Goal: Communication & Community: Answer question/provide support

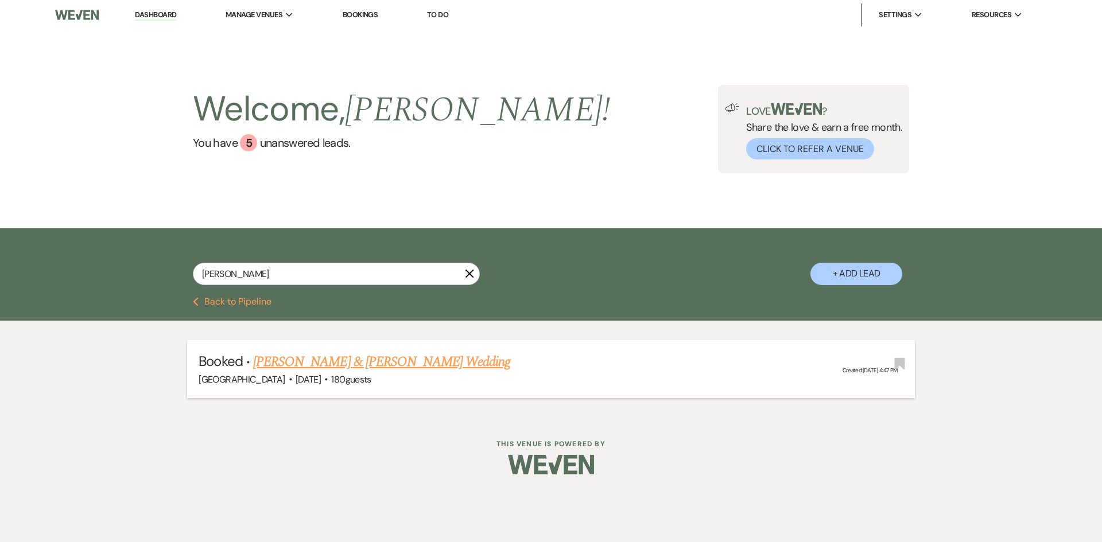
click at [331, 363] on link "[PERSON_NAME] & [PERSON_NAME] Wedding" at bounding box center [381, 362] width 257 height 21
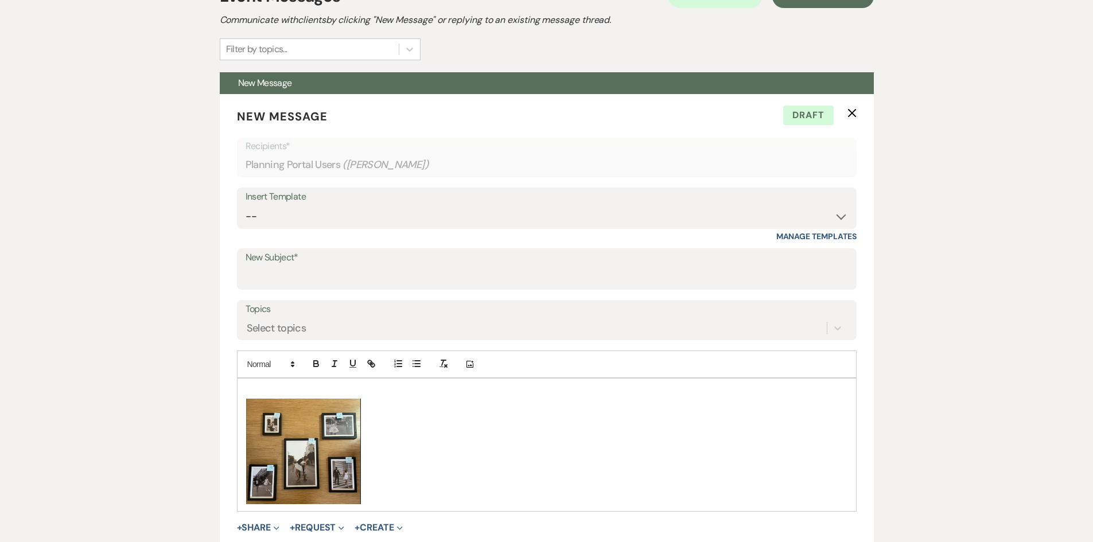
scroll to position [631, 0]
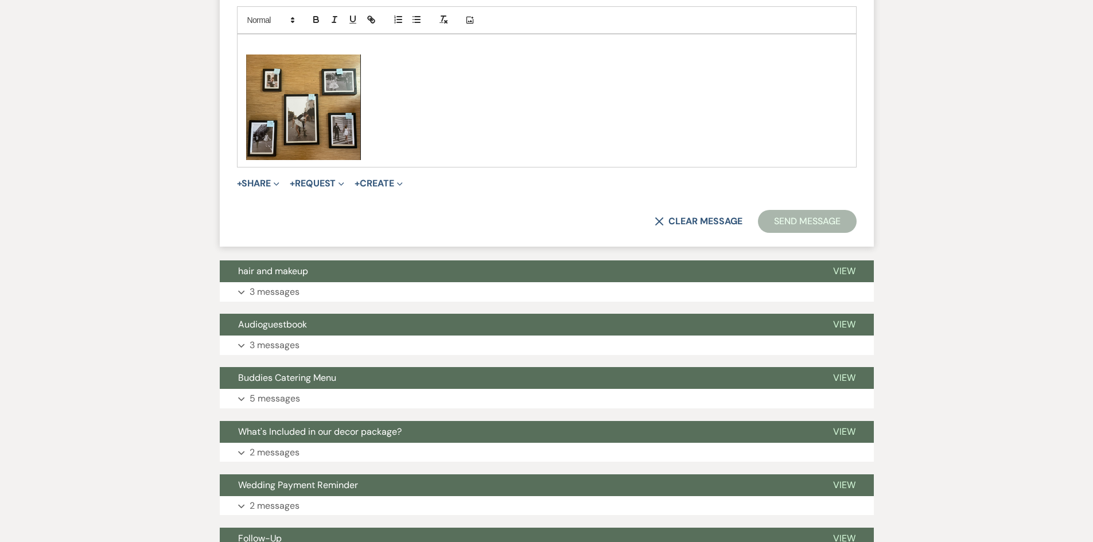
click at [278, 92] on img "﻿ ﻿" at bounding box center [303, 108] width 115 height 106
click at [279, 93] on img "﻿ ﻿" at bounding box center [303, 108] width 115 height 106
click at [280, 94] on img "﻿ ﻿" at bounding box center [303, 108] width 115 height 106
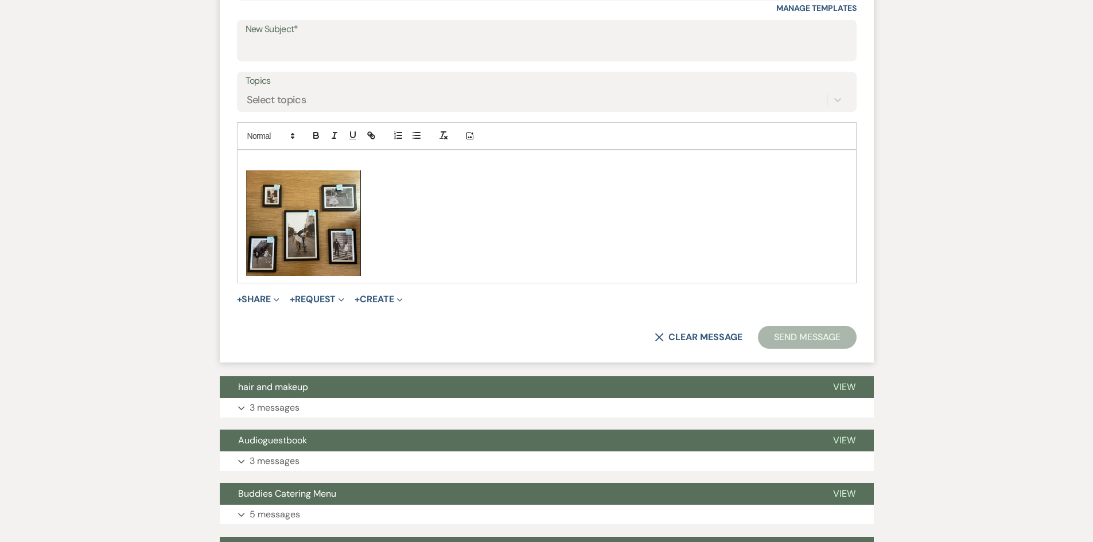
scroll to position [402, 0]
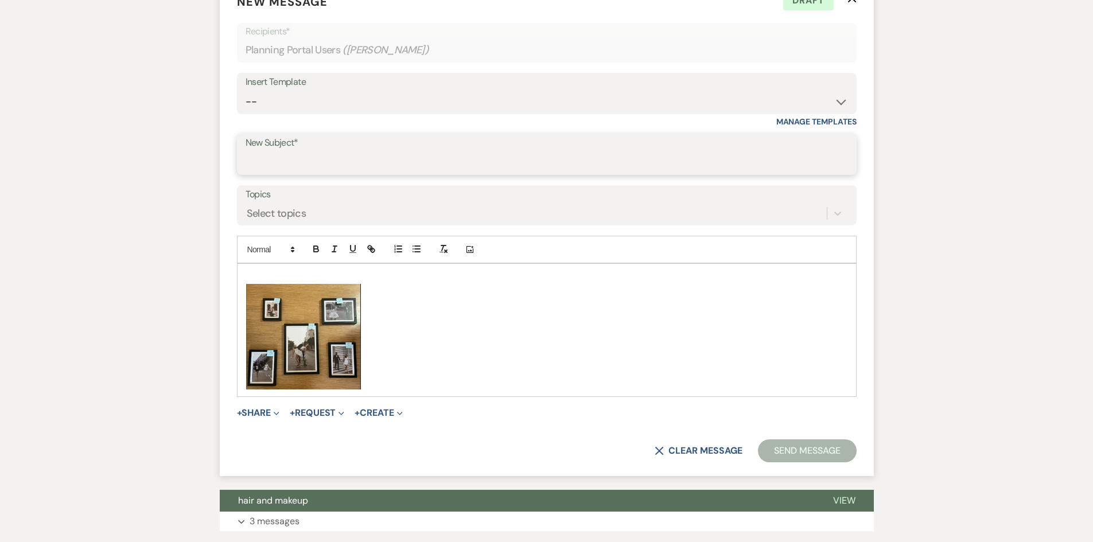
click at [267, 154] on input "New Subject*" at bounding box center [547, 163] width 603 height 22
type input "post-meeting"
click at [262, 274] on p at bounding box center [546, 277] width 601 height 13
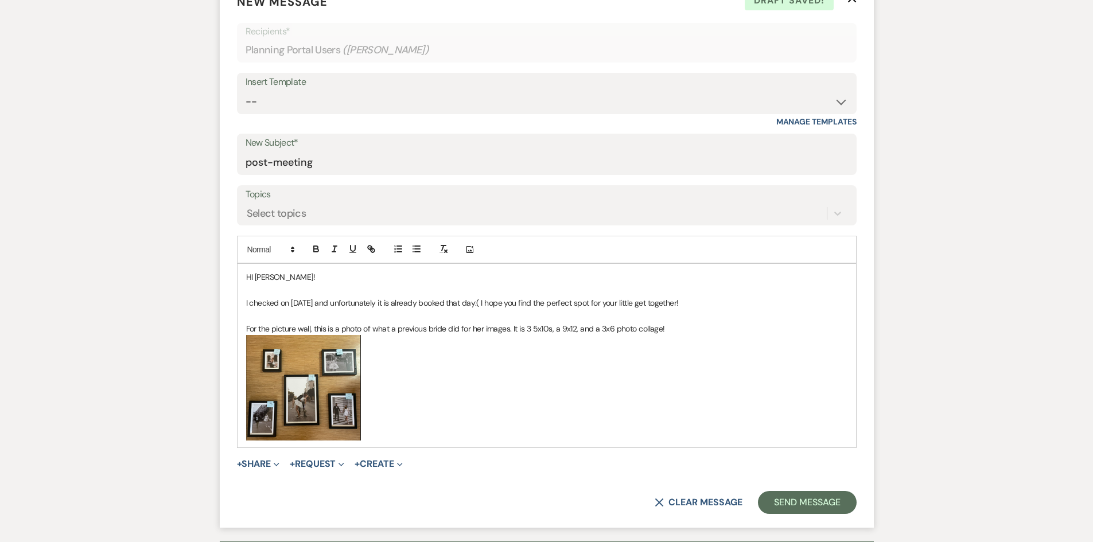
click at [530, 327] on p "For the picture wall, this is a photo of what a previous bride did for her imag…" at bounding box center [546, 329] width 601 height 13
click at [549, 329] on p "For the picture wall, this is a photo of what a previous bride did for her imag…" at bounding box center [546, 329] width 601 height 13
click at [550, 329] on p "For the picture wall, this is a photo of what a previous bride did for her imag…" at bounding box center [546, 329] width 601 height 13
click at [550, 328] on p "For the picture wall, this is a photo of what a previous bride did for her imag…" at bounding box center [546, 329] width 601 height 13
click at [561, 328] on p "For the picture wall, this is a photo of what a previous bride did for her imag…" at bounding box center [546, 329] width 601 height 13
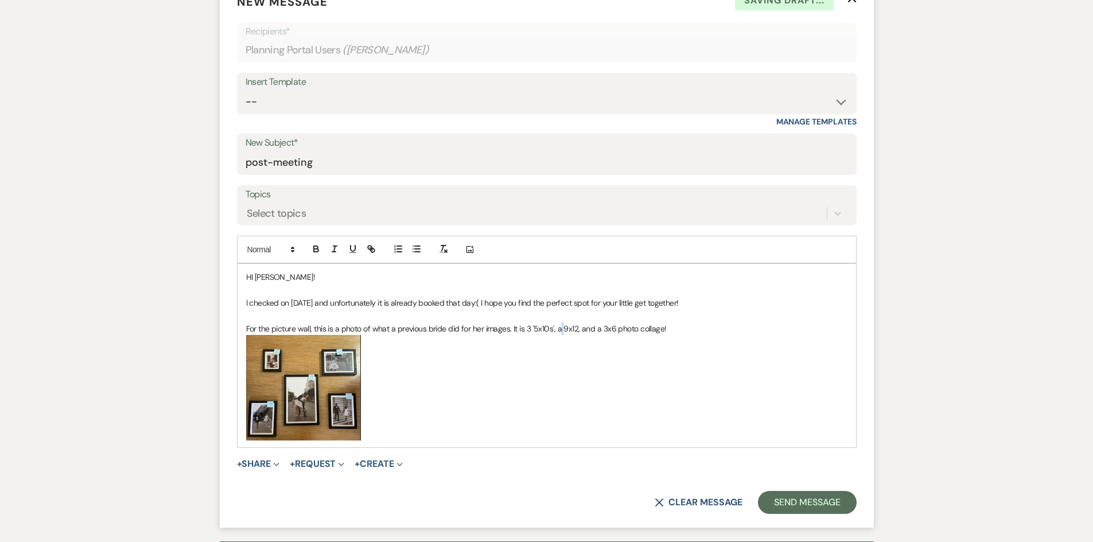
click at [562, 328] on p "For the picture wall, this is a photo of what a previous bride did for her imag…" at bounding box center [546, 329] width 601 height 13
click at [574, 326] on p "For the picture wall, this is a photo of what a previous bride did for her imag…" at bounding box center [546, 329] width 601 height 13
click at [576, 326] on p "For the picture wall, this is a photo of what a previous bride did for her imag…" at bounding box center [546, 329] width 601 height 13
click at [600, 329] on p "For the picture wall, this is a photo of what a previous bride did for her imag…" at bounding box center [546, 329] width 601 height 13
click at [613, 329] on p "For the picture wall, this is a photo of what a previous bride did for her imag…" at bounding box center [546, 329] width 601 height 13
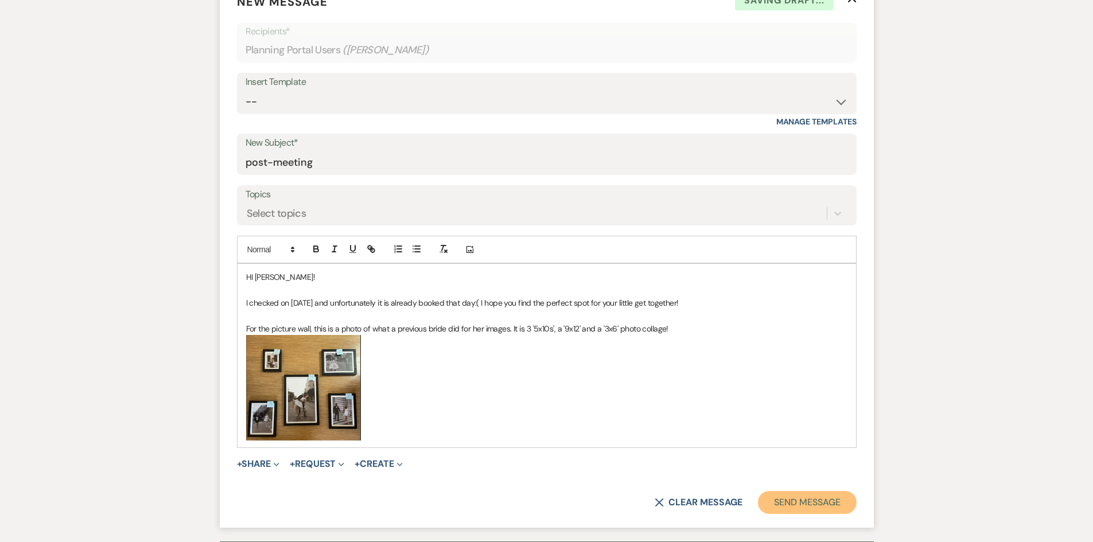
click at [775, 495] on button "Send Message" at bounding box center [807, 502] width 98 height 23
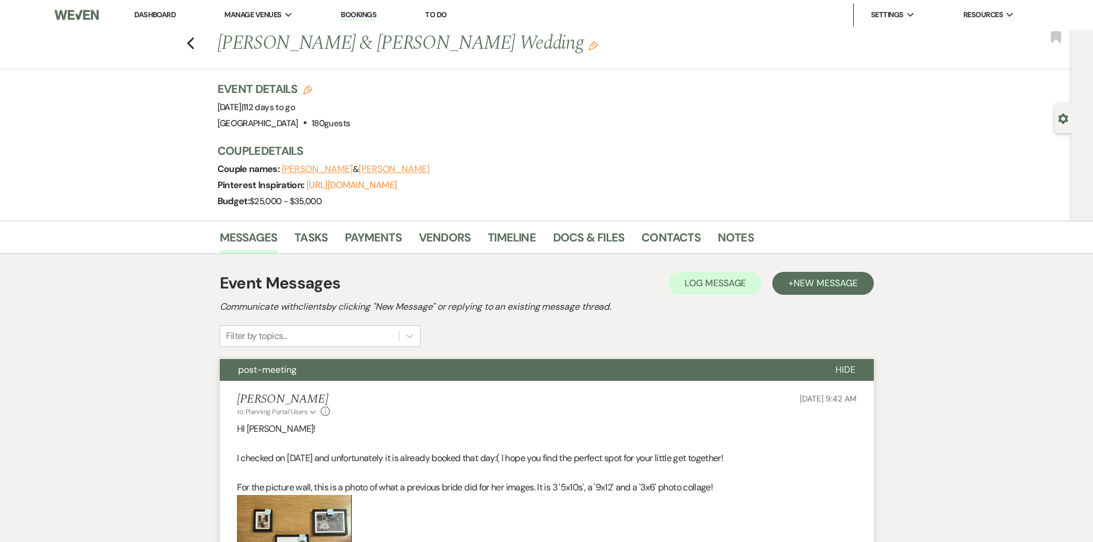
click at [152, 19] on link "Dashboard" at bounding box center [154, 15] width 41 height 10
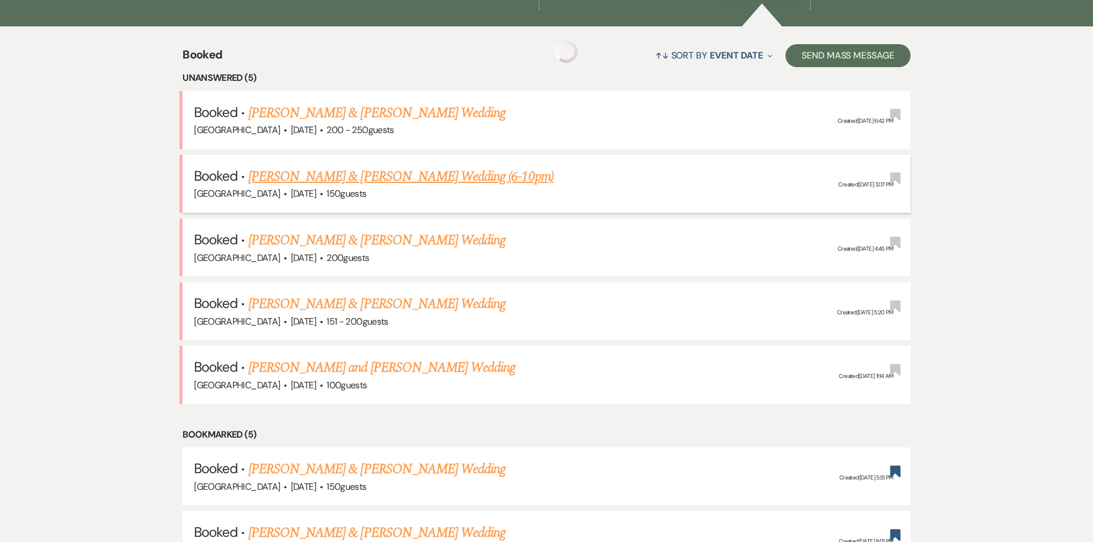
scroll to position [459, 0]
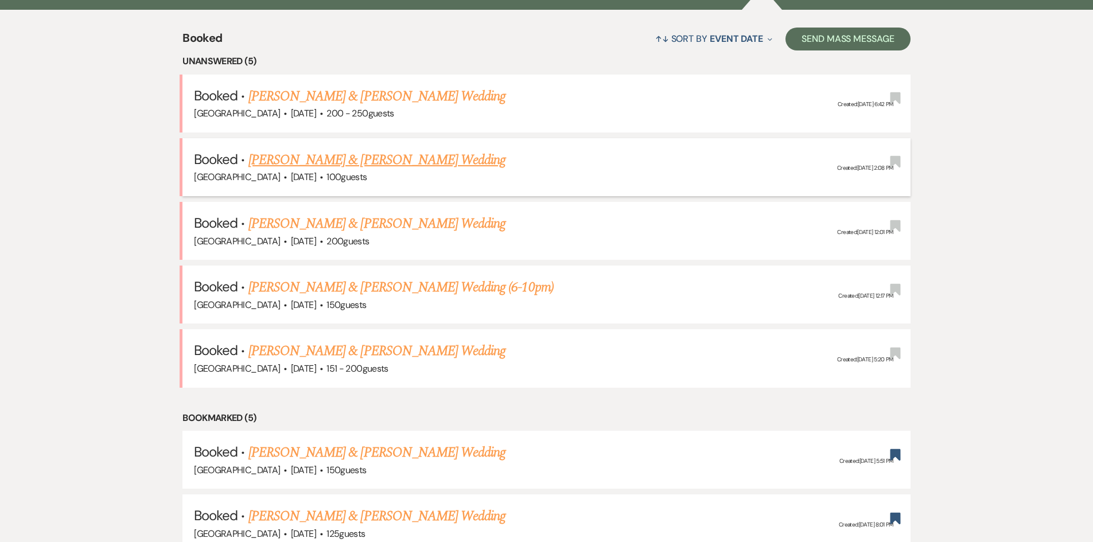
click at [432, 147] on li "Booked · [PERSON_NAME] & [PERSON_NAME] Wedding [GEOGRAPHIC_DATA] · [DATE] · 100…" at bounding box center [546, 167] width 728 height 58
click at [429, 152] on link "[PERSON_NAME] & [PERSON_NAME] Wedding" at bounding box center [376, 160] width 257 height 21
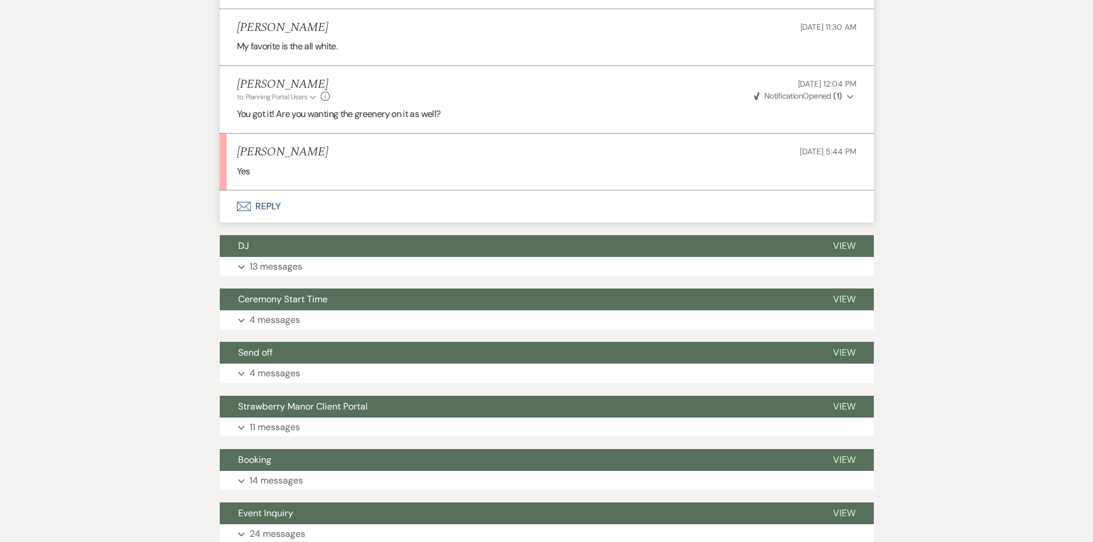
scroll to position [918, 0]
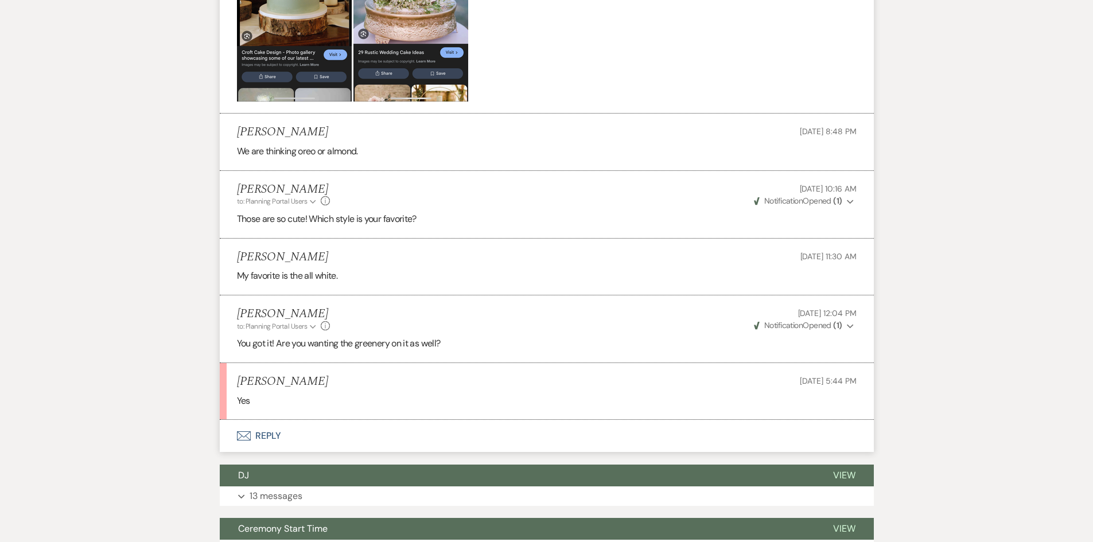
click at [273, 432] on button "Envelope Reply" at bounding box center [547, 436] width 654 height 32
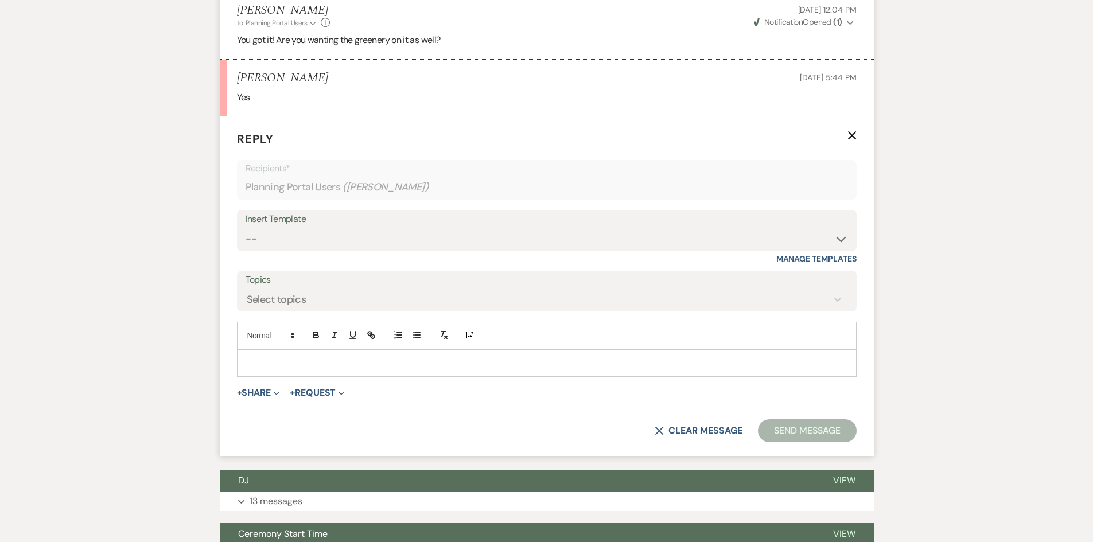
scroll to position [1223, 0]
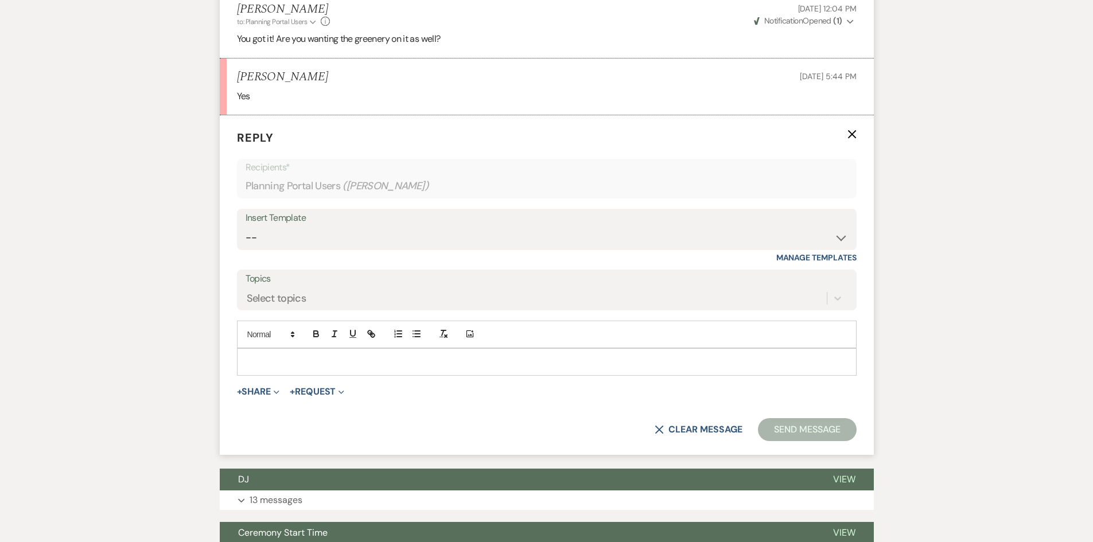
drag, startPoint x: 284, startPoint y: 345, endPoint x: 274, endPoint y: 353, distance: 12.2
click at [279, 356] on p at bounding box center [546, 362] width 601 height 13
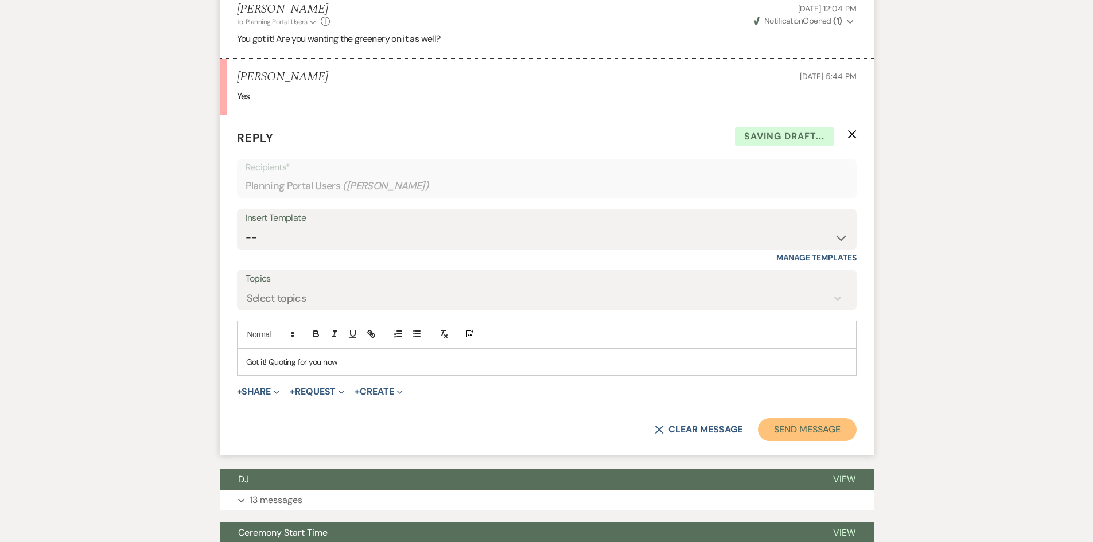
click at [814, 418] on button "Send Message" at bounding box center [807, 429] width 98 height 23
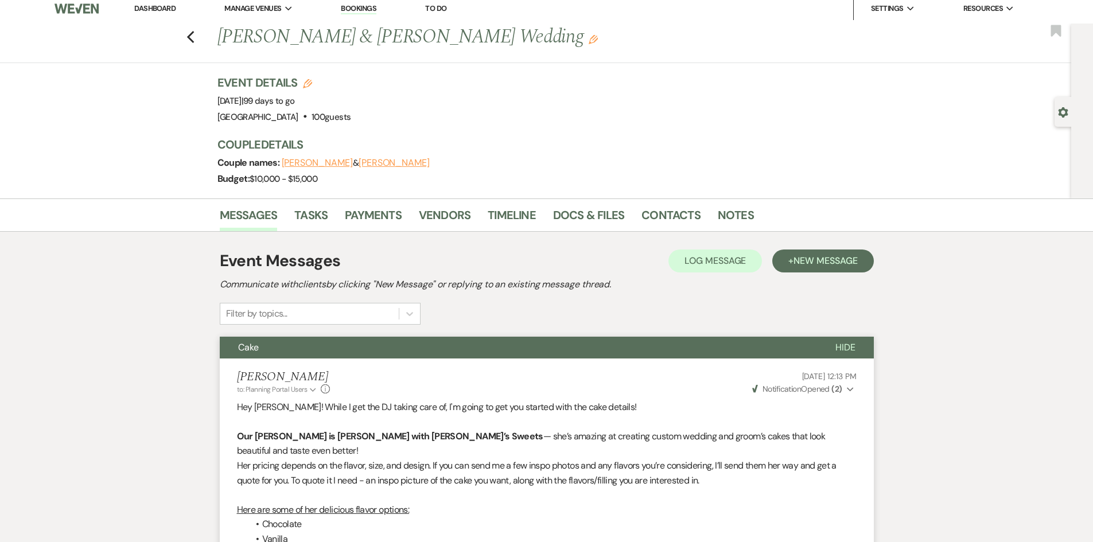
scroll to position [0, 0]
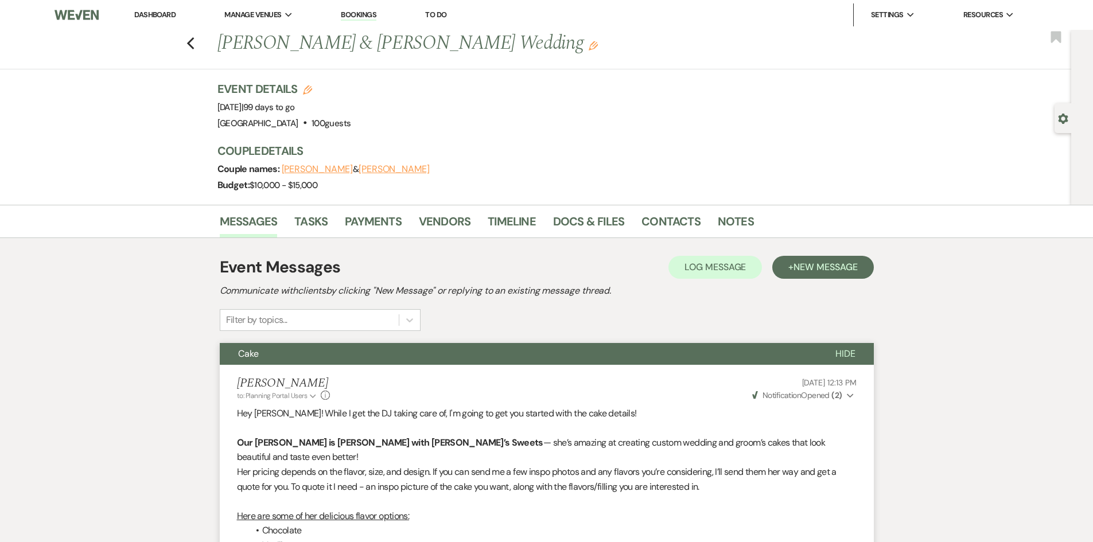
click at [145, 14] on link "Dashboard" at bounding box center [154, 15] width 41 height 10
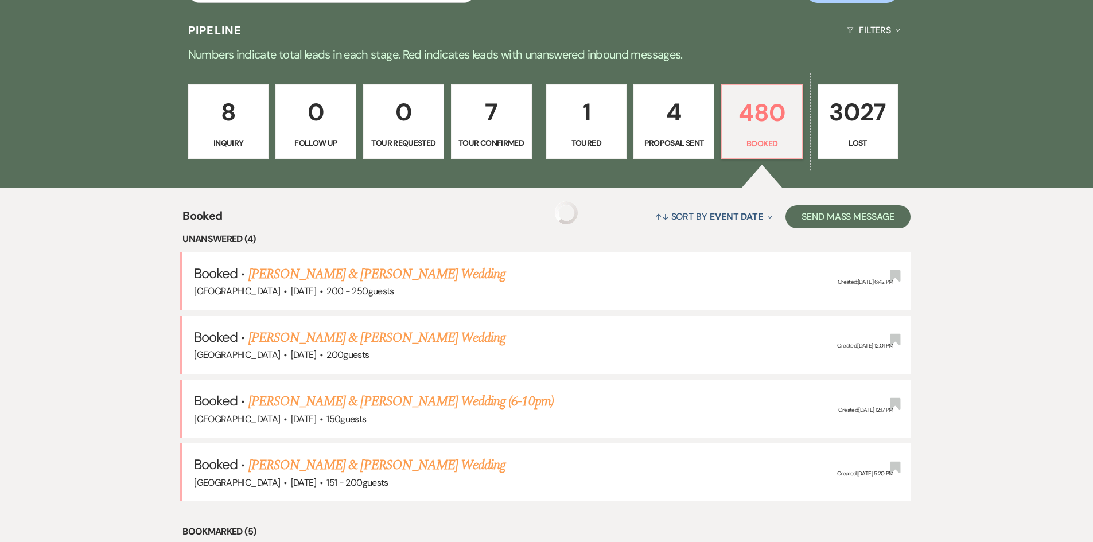
scroll to position [344, 0]
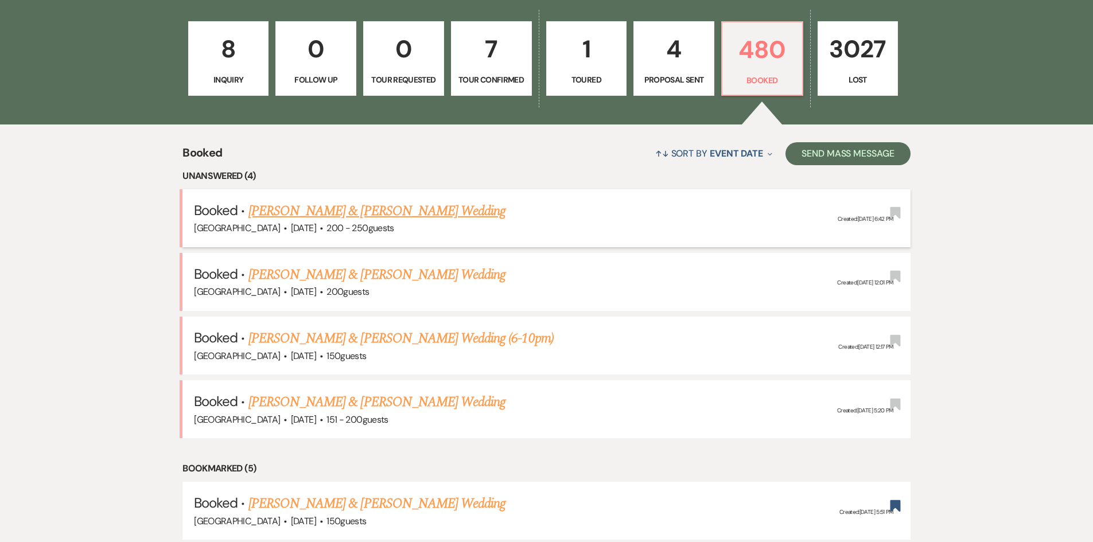
click at [341, 217] on link "[PERSON_NAME] & [PERSON_NAME] Wedding" at bounding box center [376, 211] width 257 height 21
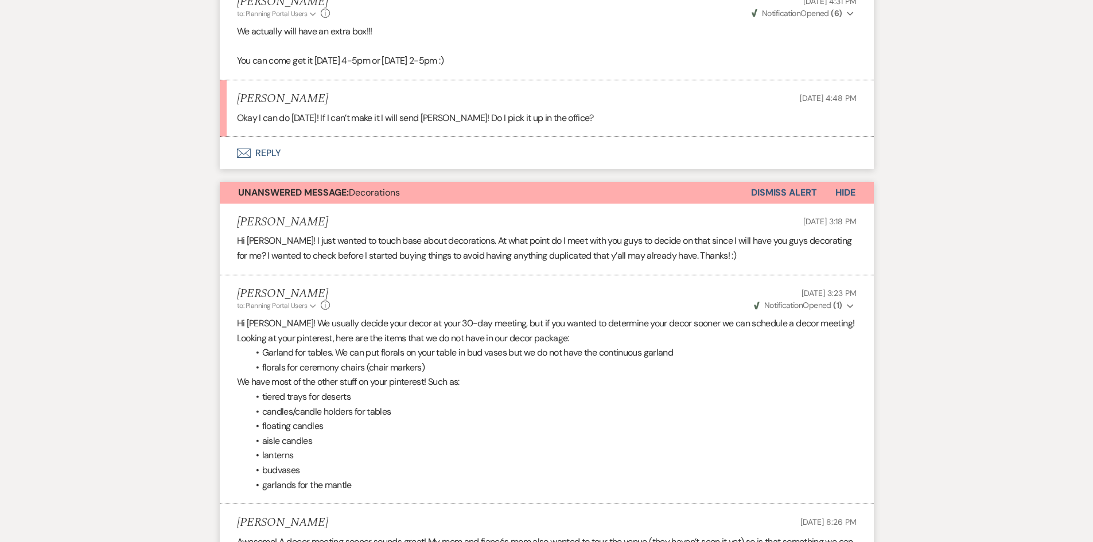
scroll to position [5512, 0]
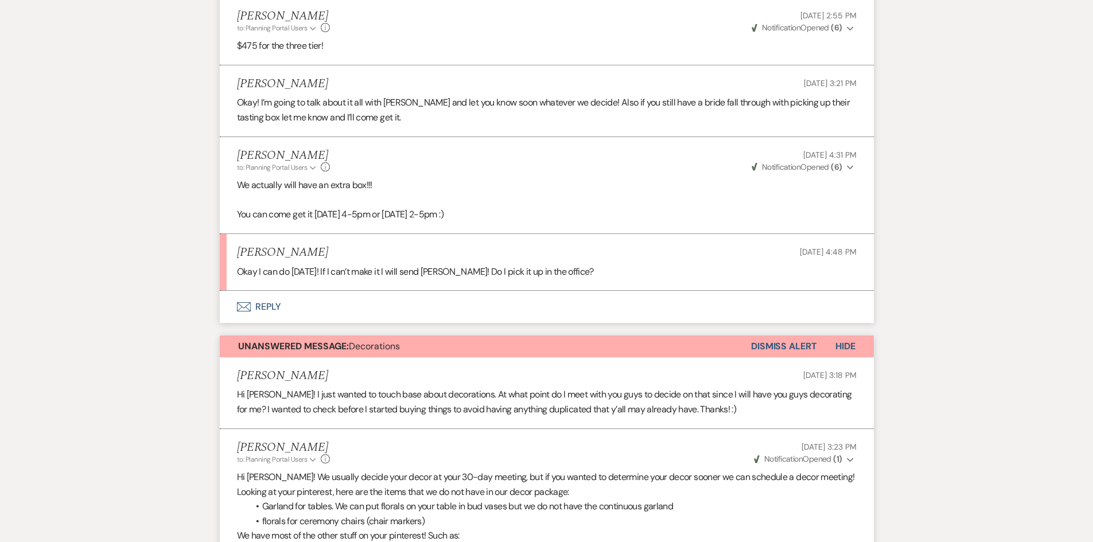
click at [267, 291] on button "Envelope Reply" at bounding box center [547, 307] width 654 height 32
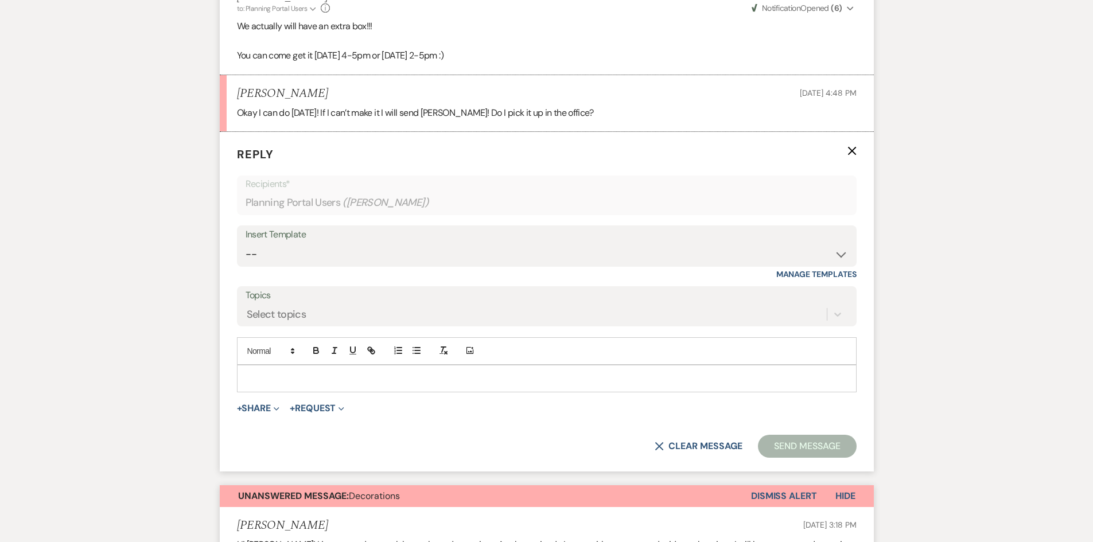
scroll to position [5672, 0]
click at [294, 364] on div at bounding box center [547, 377] width 619 height 26
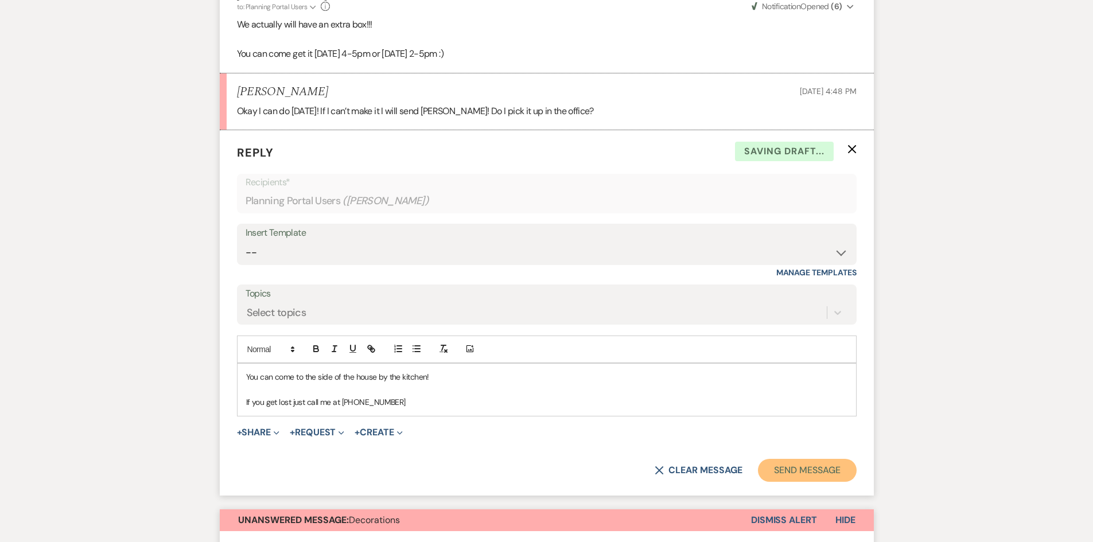
click at [822, 459] on button "Send Message" at bounding box center [807, 470] width 98 height 23
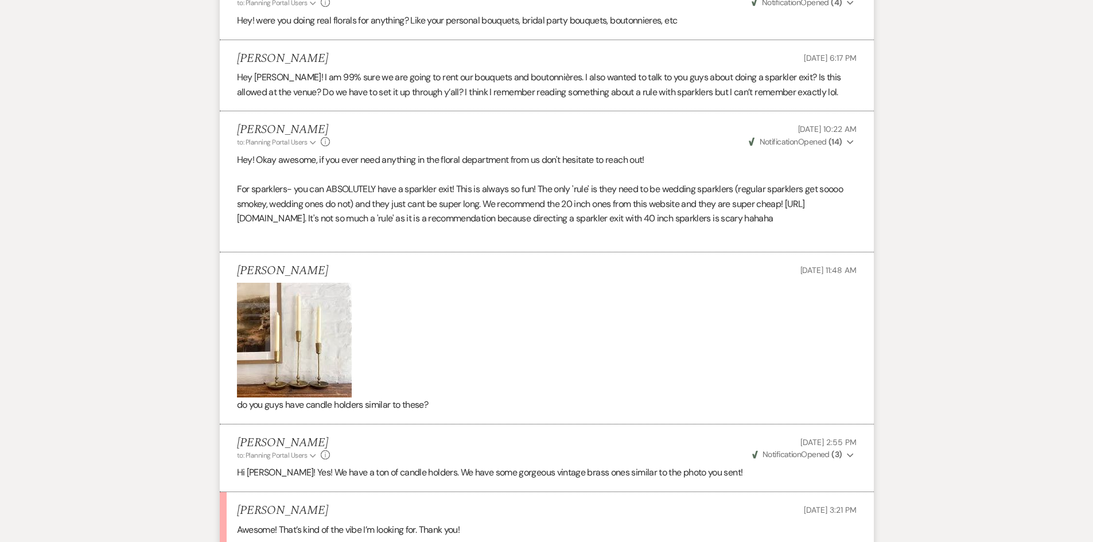
scroll to position [6739, 0]
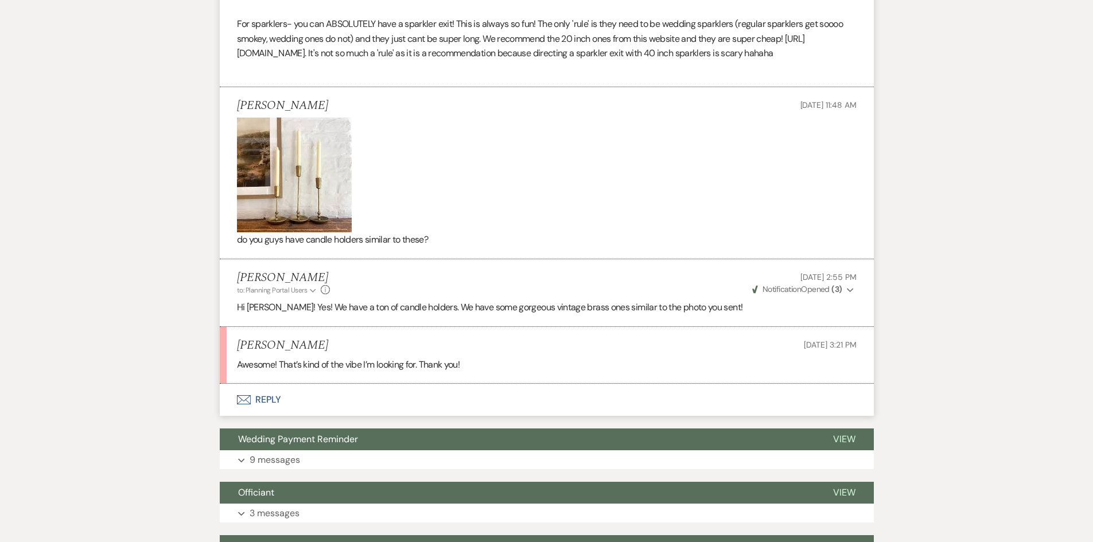
click at [287, 384] on button "Envelope Reply" at bounding box center [547, 400] width 654 height 32
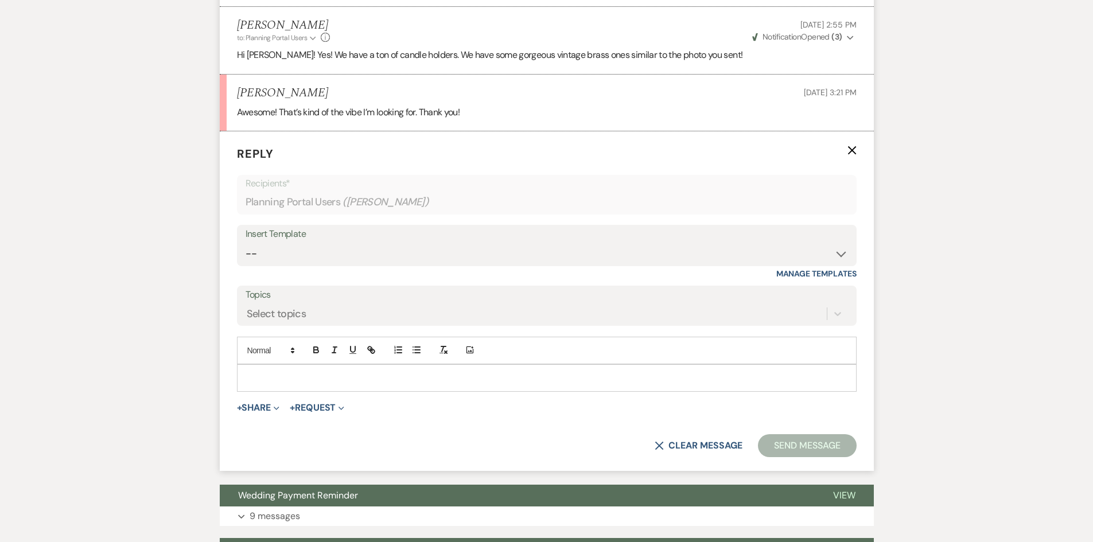
scroll to position [6992, 0]
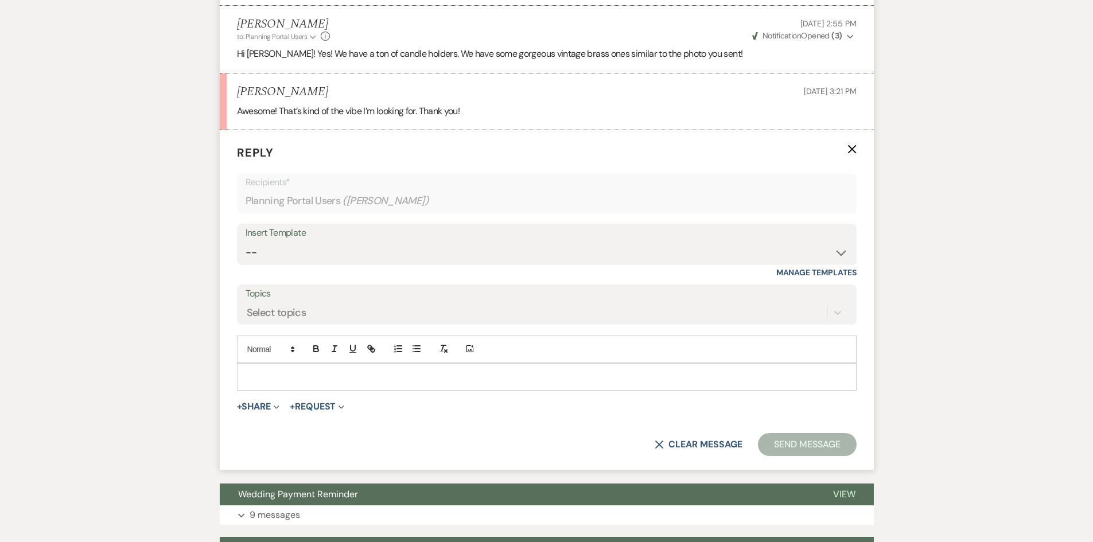
click at [292, 371] on p at bounding box center [546, 377] width 601 height 13
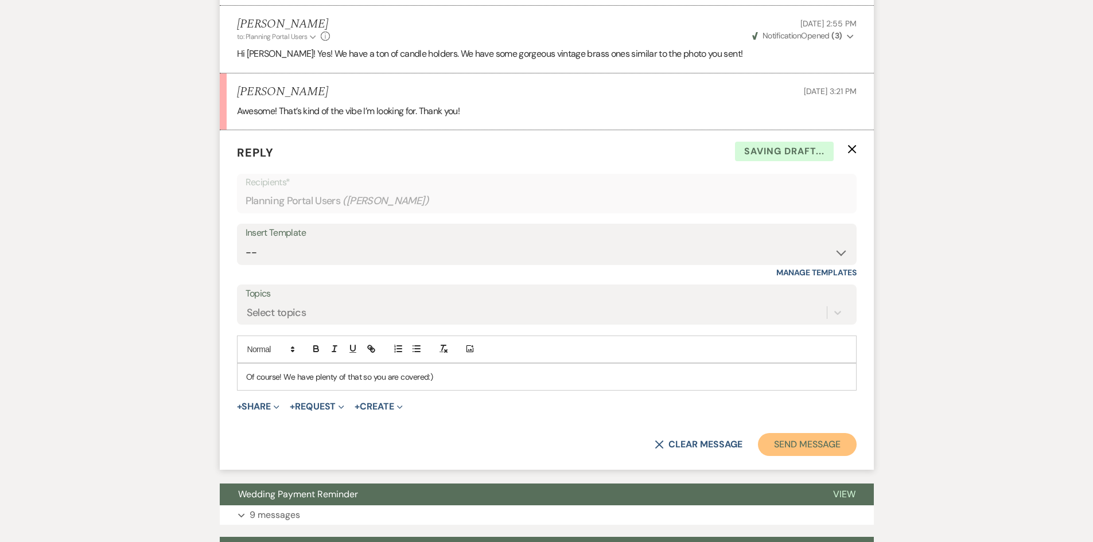
click at [824, 433] on button "Send Message" at bounding box center [807, 444] width 98 height 23
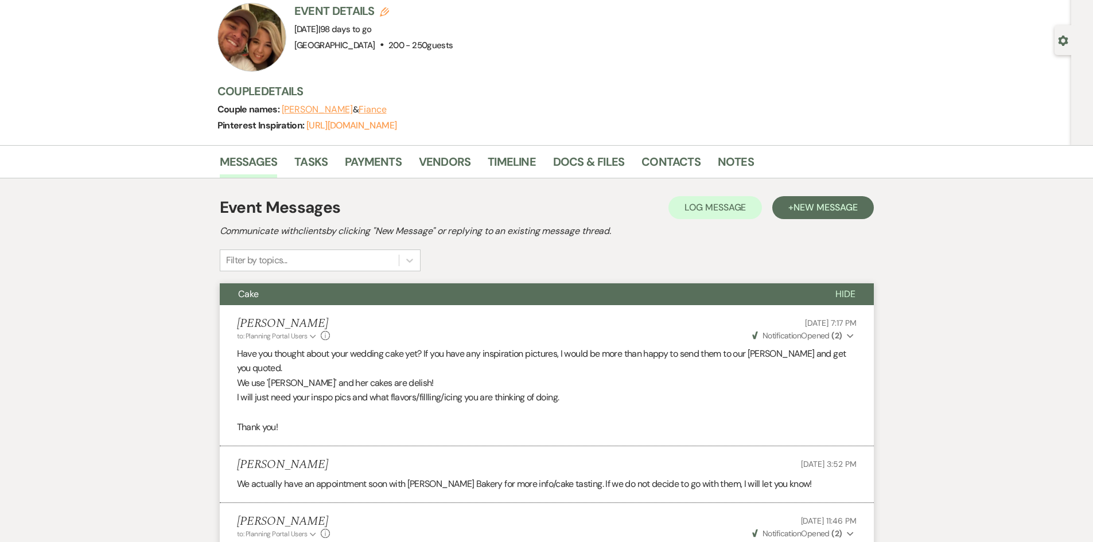
scroll to position [0, 0]
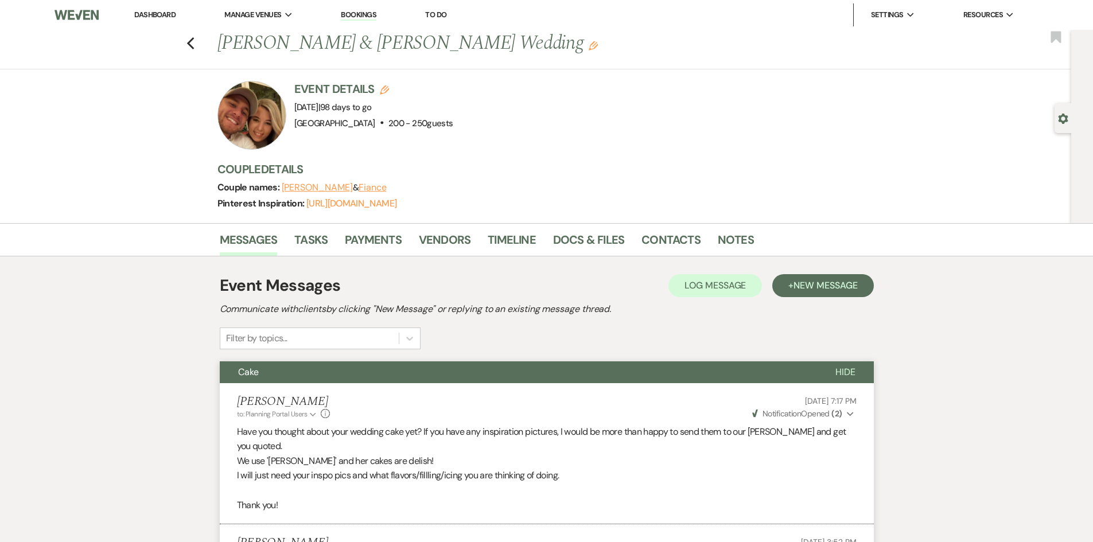
click at [157, 10] on link "Dashboard" at bounding box center [154, 15] width 41 height 10
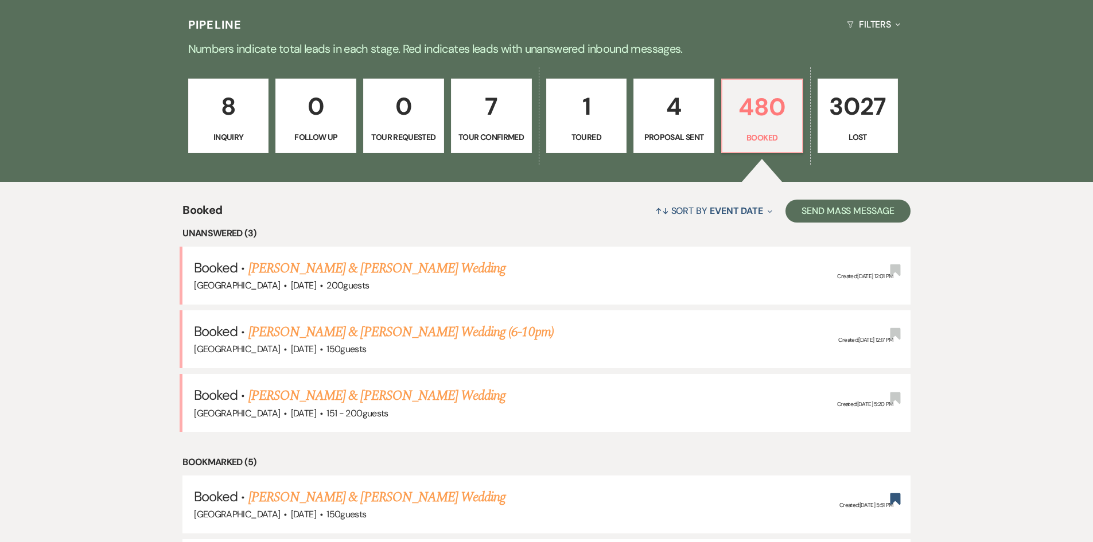
scroll to position [57, 0]
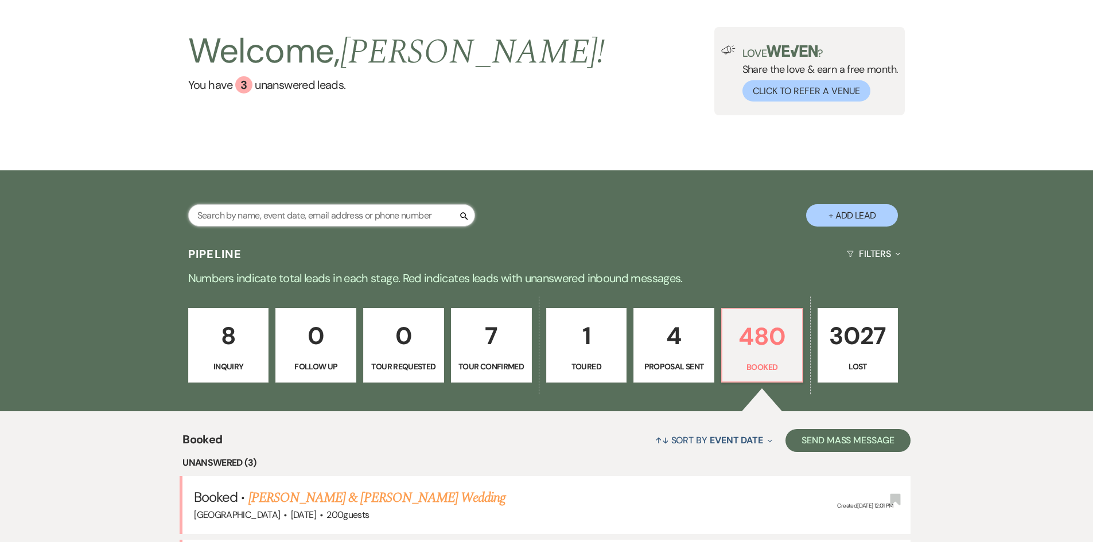
click at [351, 219] on input "text" at bounding box center [331, 215] width 287 height 22
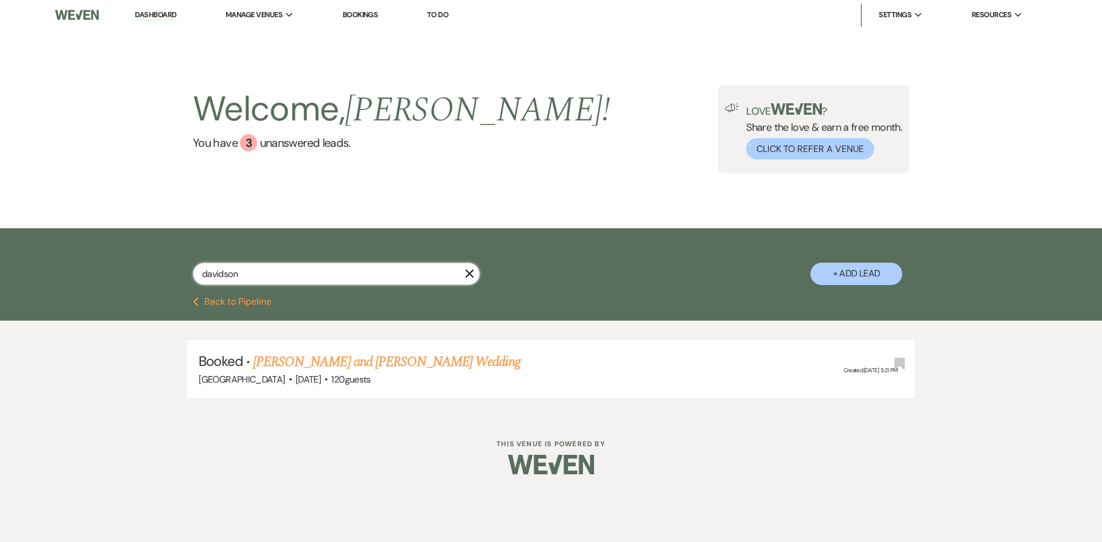
type input "davidson"
click at [355, 364] on link "[PERSON_NAME] and [PERSON_NAME] Wedding" at bounding box center [386, 362] width 267 height 21
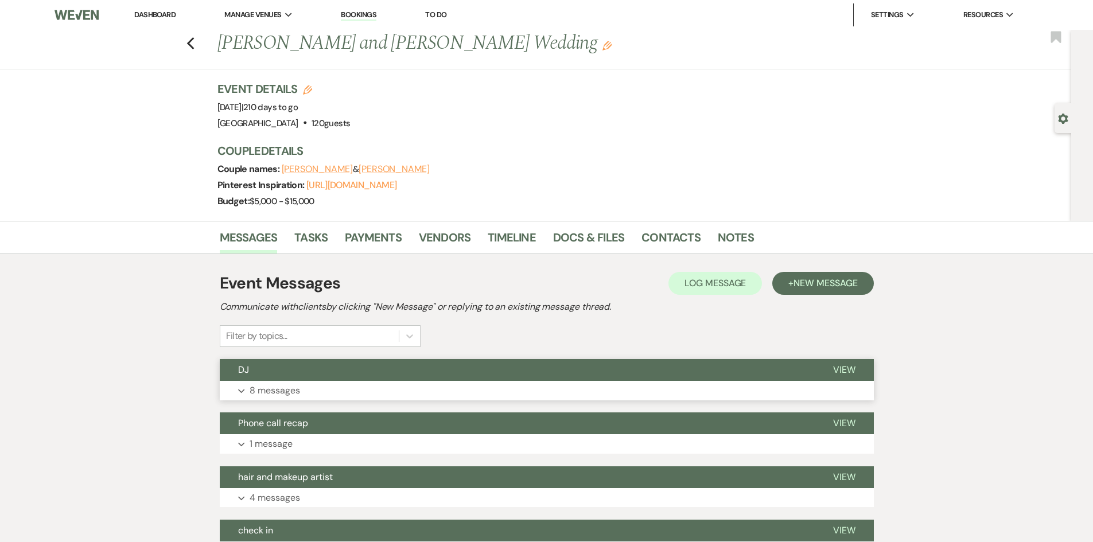
click at [333, 389] on button "Expand 8 messages" at bounding box center [547, 391] width 654 height 20
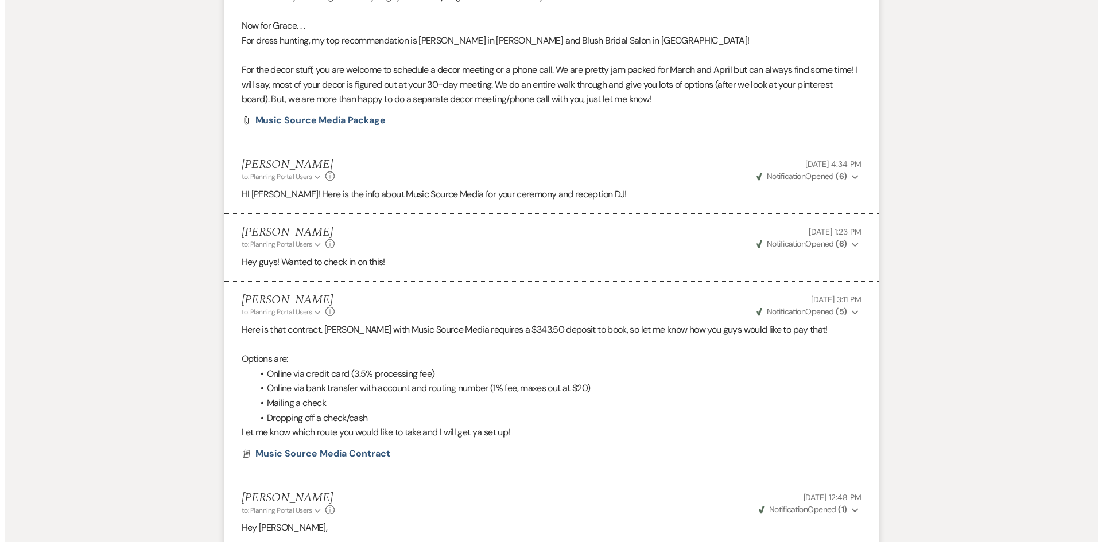
scroll to position [1205, 0]
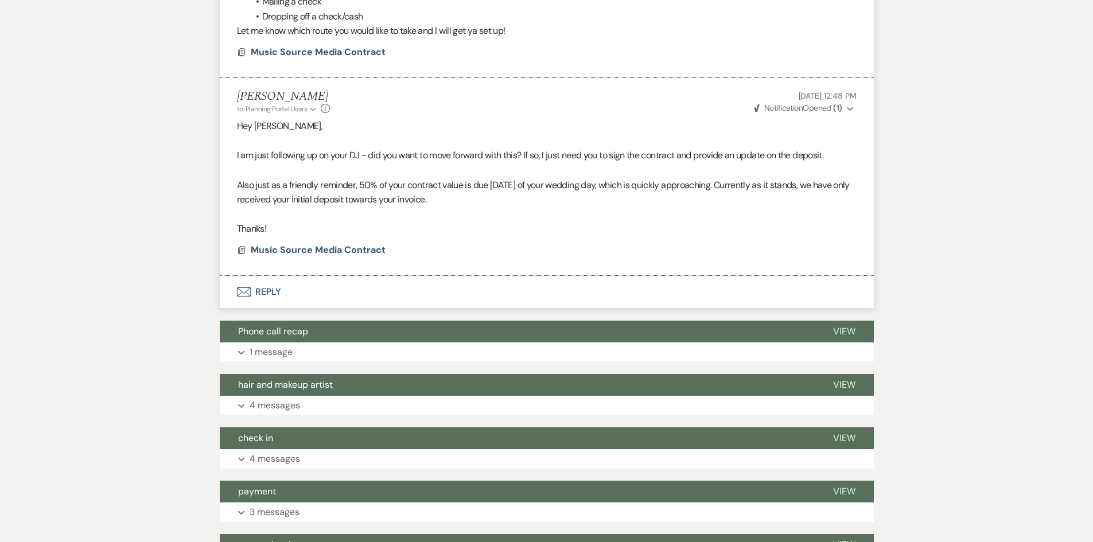
click at [309, 257] on li "[PERSON_NAME] to: Planning Portal Users Expand Info [DATE] 12:48 PM Weven Check…" at bounding box center [547, 177] width 654 height 198
click at [309, 251] on span "Music Source Media Contract" at bounding box center [318, 250] width 135 height 12
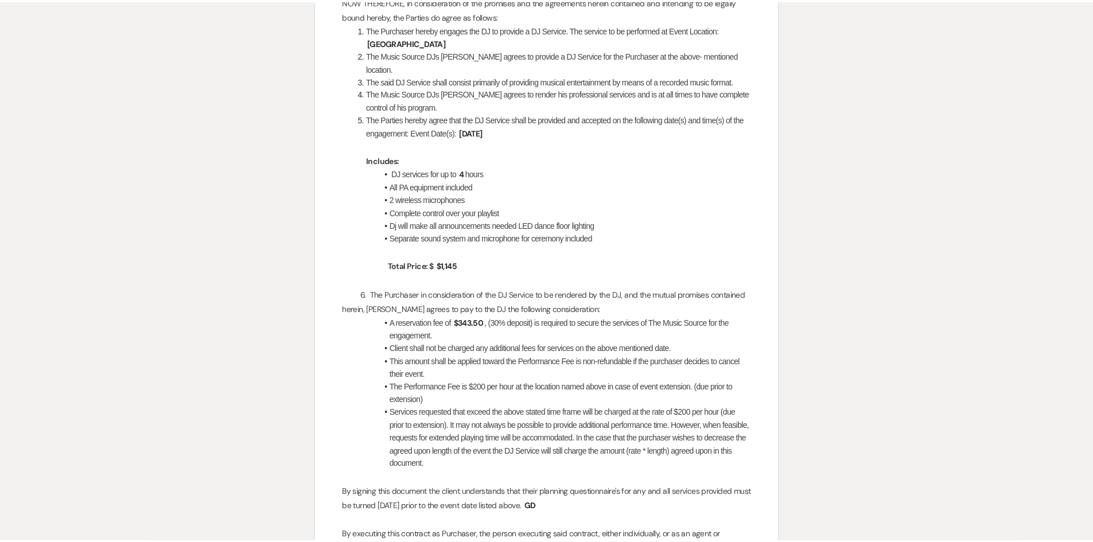
scroll to position [0, 0]
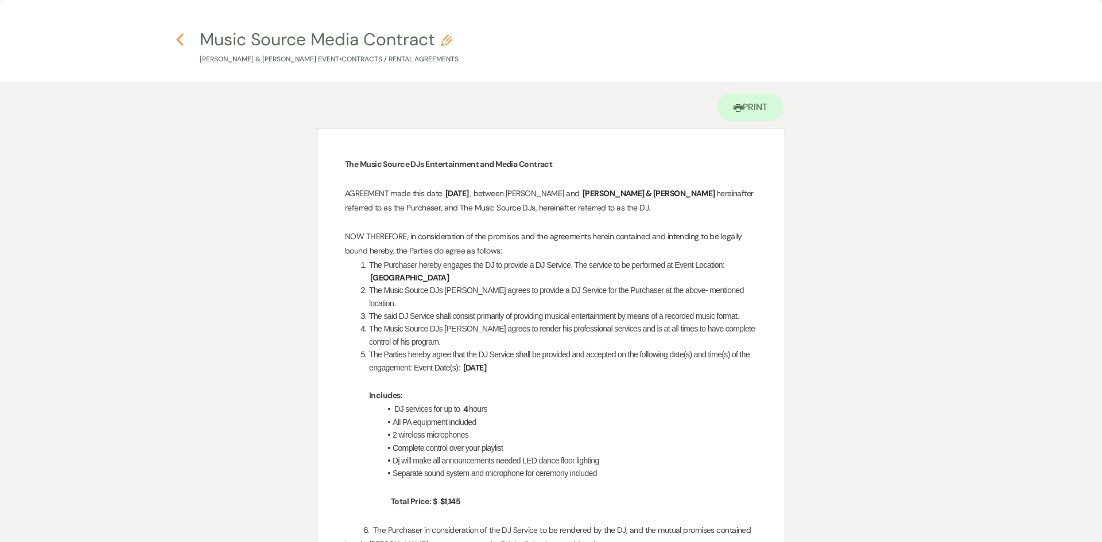
click at [182, 40] on icon "Previous" at bounding box center [180, 40] width 9 height 14
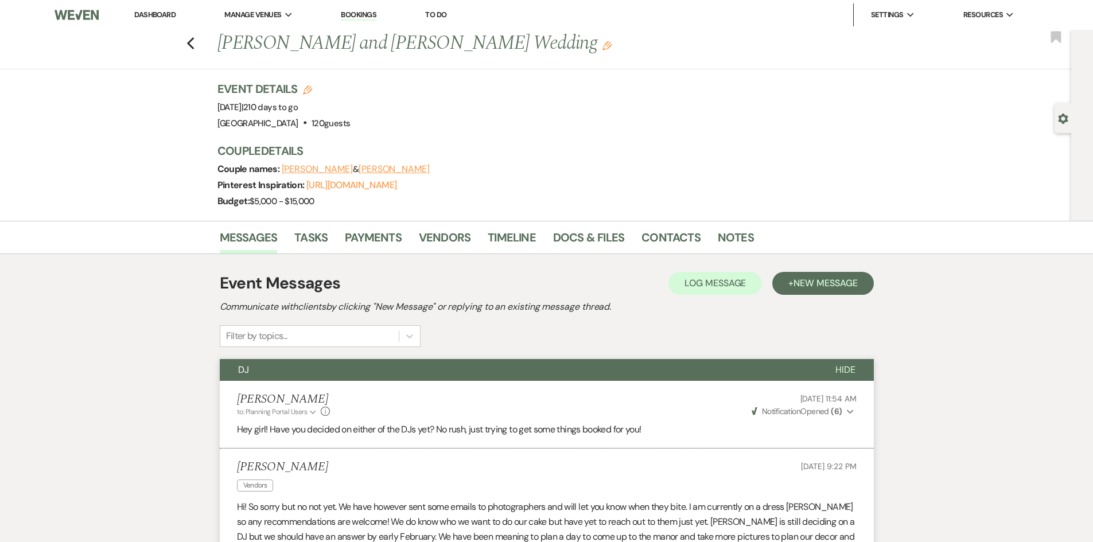
click at [165, 15] on link "Dashboard" at bounding box center [154, 15] width 41 height 10
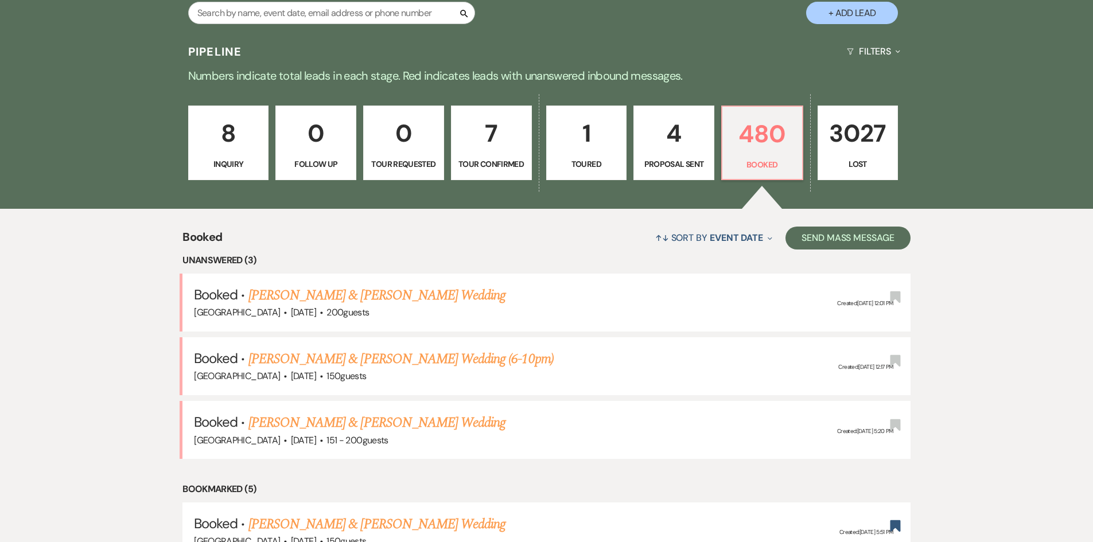
scroll to position [172, 0]
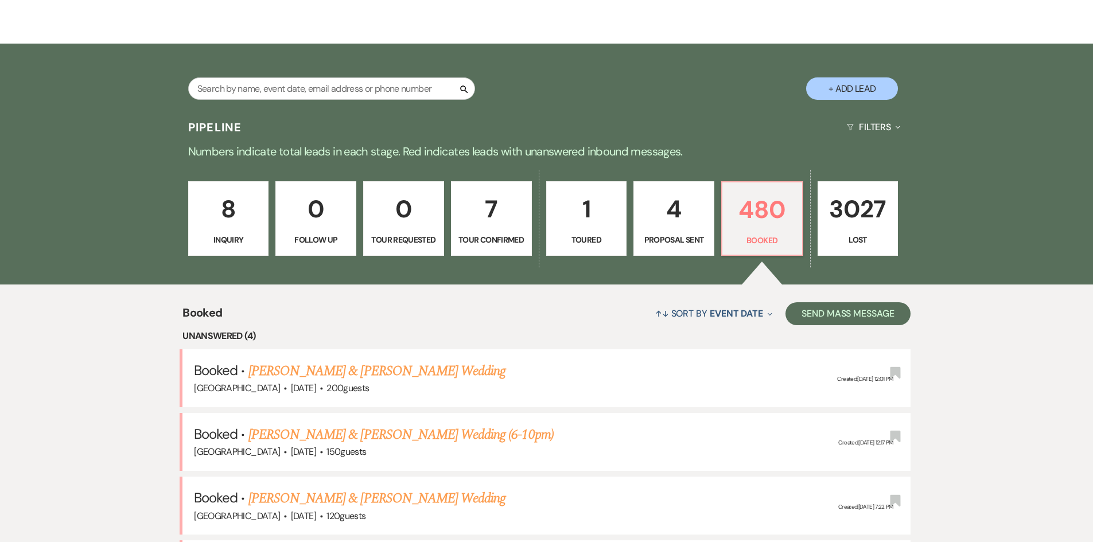
scroll to position [287, 0]
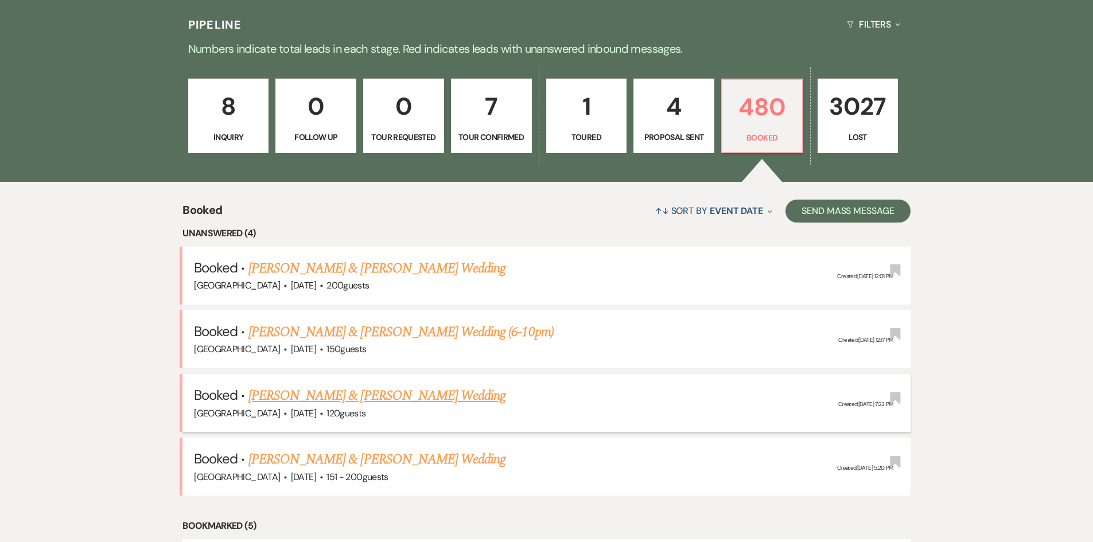
click at [310, 397] on link "[PERSON_NAME] & [PERSON_NAME] Wedding" at bounding box center [376, 396] width 257 height 21
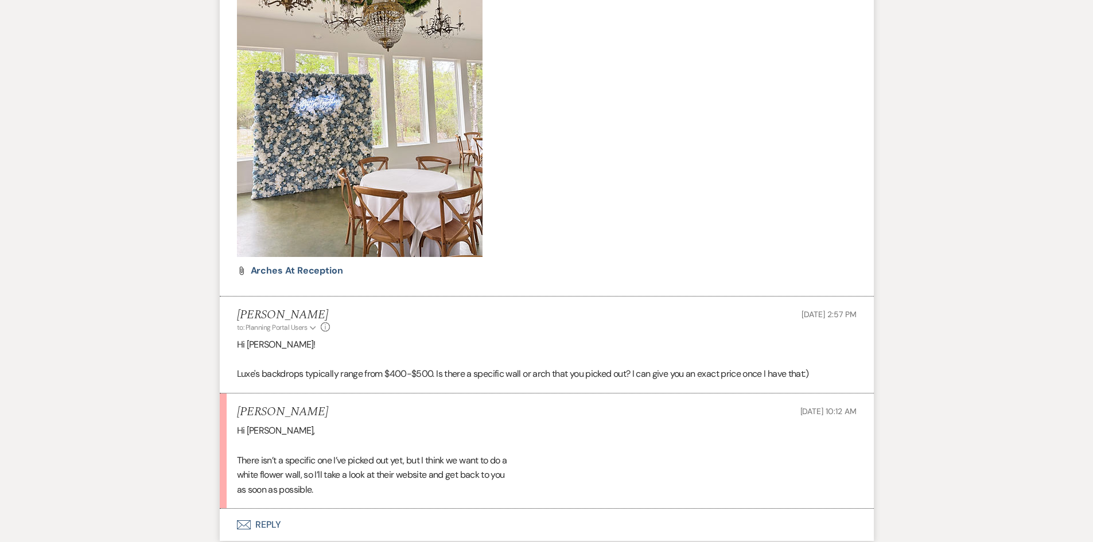
scroll to position [1263, 0]
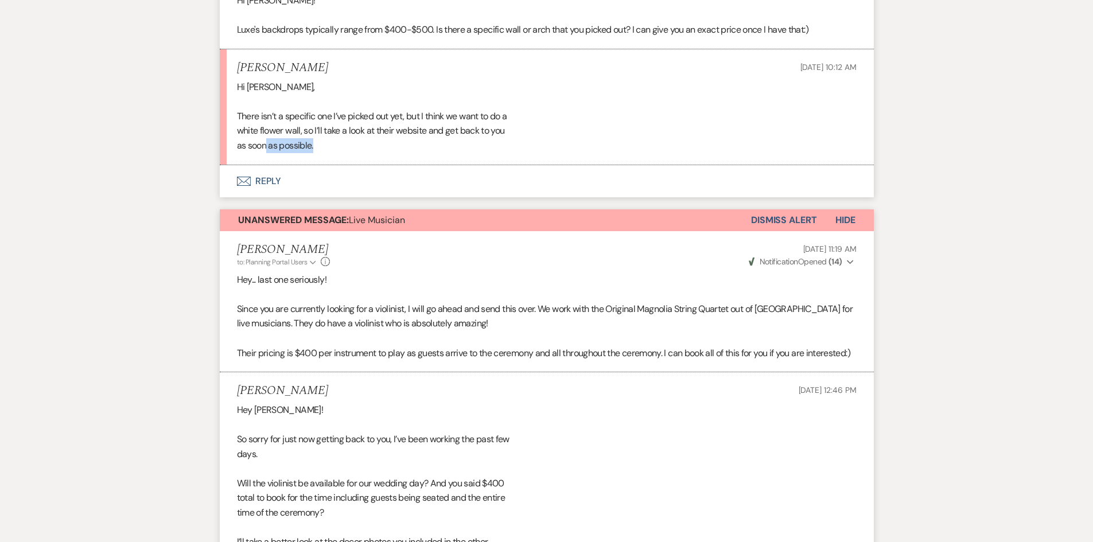
drag, startPoint x: 333, startPoint y: 150, endPoint x: 255, endPoint y: 162, distance: 79.0
click at [261, 162] on li "Avery Bower Aug 15, 2025, 10:12 AM Hi Holly, There isn’t a specific one I’ve pi…" at bounding box center [547, 107] width 654 height 116
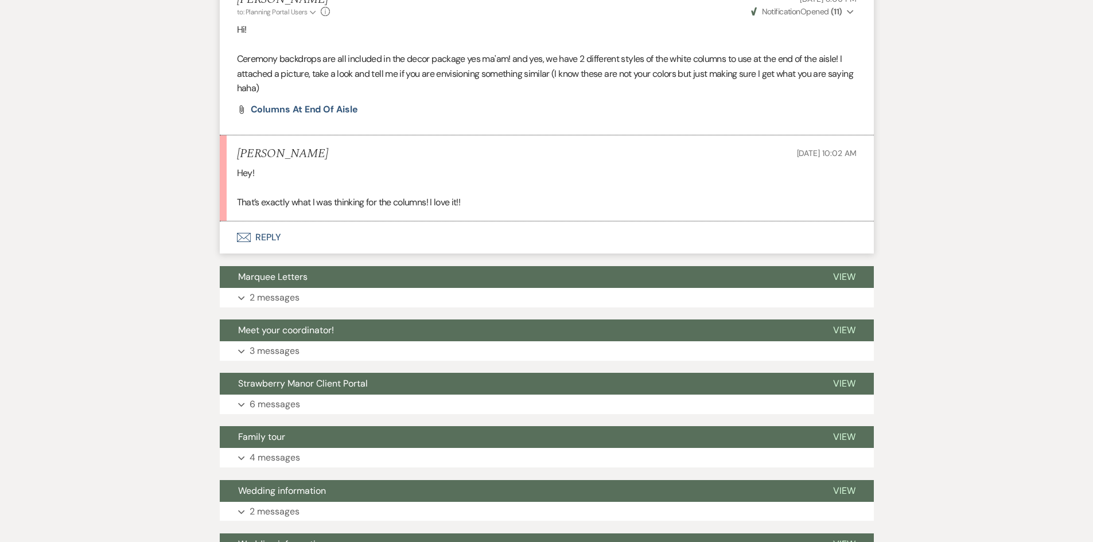
scroll to position [3042, 0]
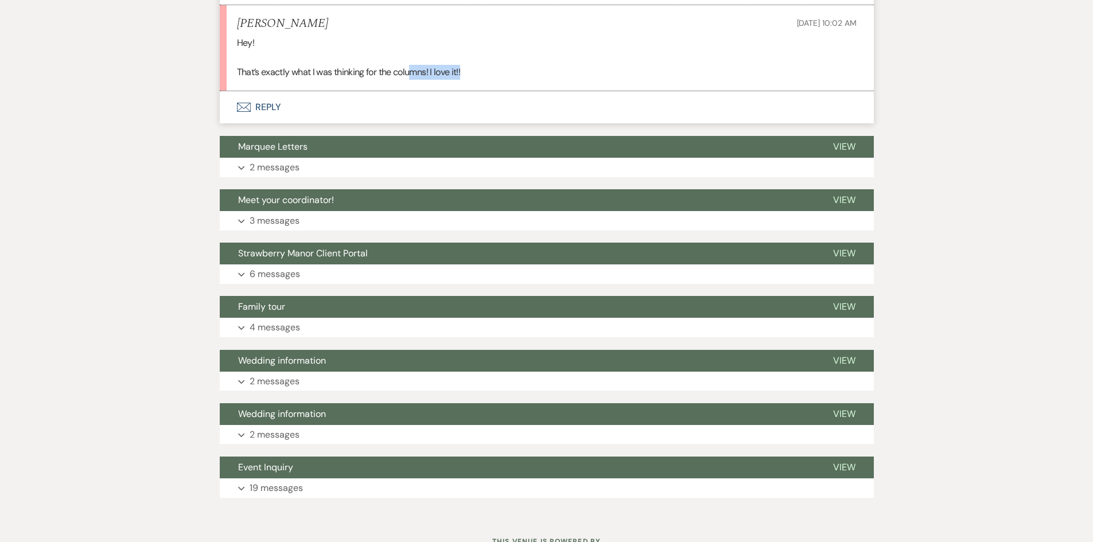
drag, startPoint x: 469, startPoint y: 83, endPoint x: 442, endPoint y: 85, distance: 27.6
click at [410, 80] on div "Hey! That’s exactly what I was thinking for the columns! I love it!!" at bounding box center [547, 58] width 620 height 44
click at [482, 80] on div "Hey! That’s exactly what I was thinking for the columns! I love it!!" at bounding box center [547, 58] width 620 height 44
click at [263, 123] on button "Envelope Reply" at bounding box center [547, 107] width 654 height 32
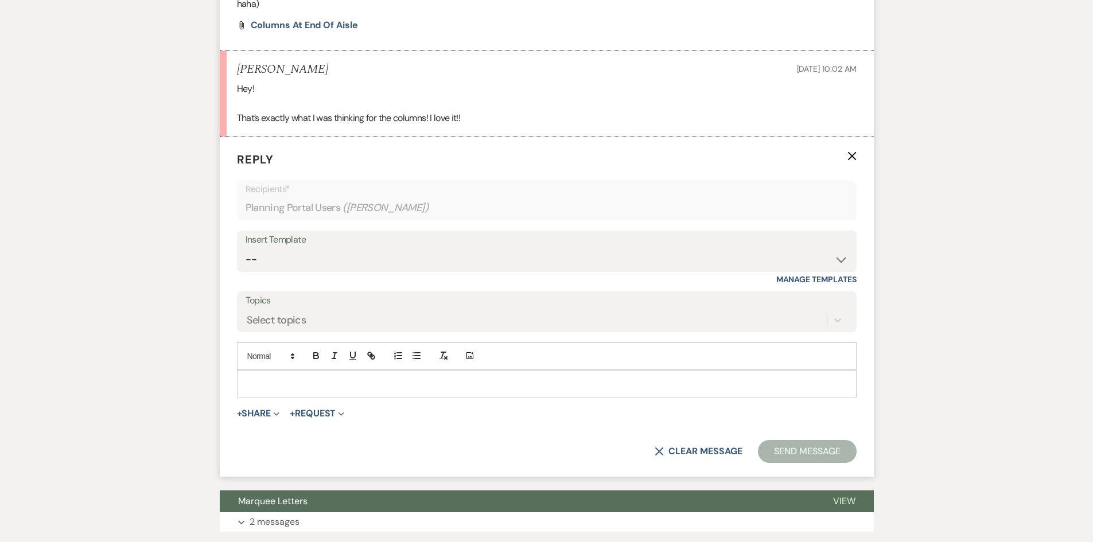
scroll to position [2996, 0]
click at [299, 391] on p at bounding box center [546, 384] width 601 height 13
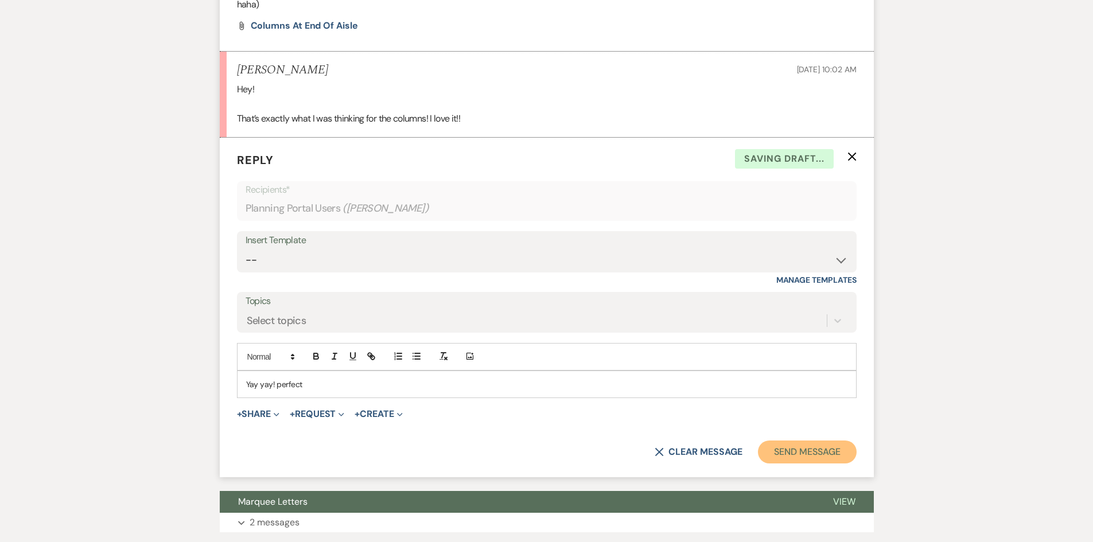
click at [802, 464] on button "Send Message" at bounding box center [807, 452] width 98 height 23
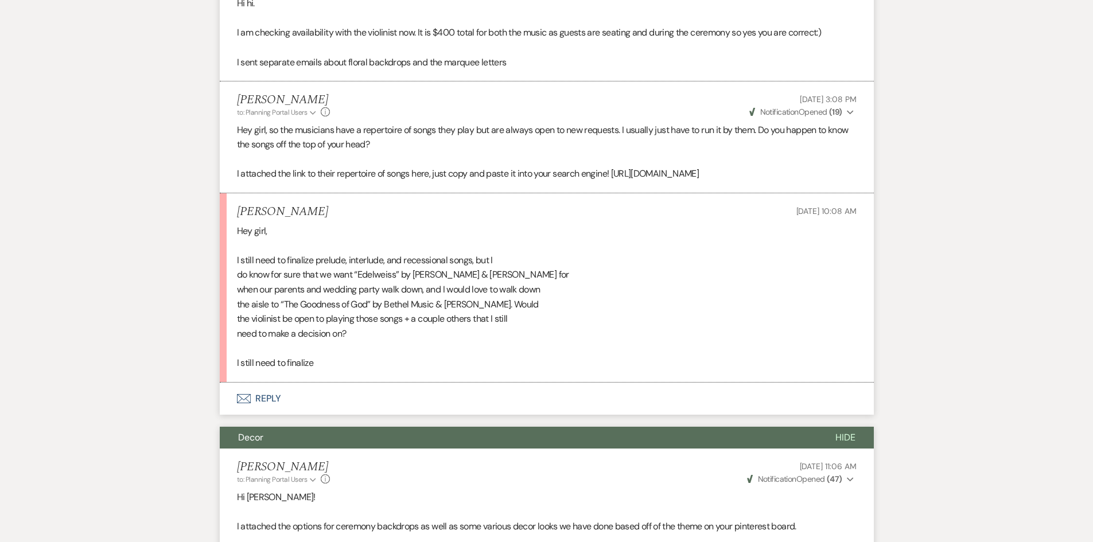
scroll to position [2077, 0]
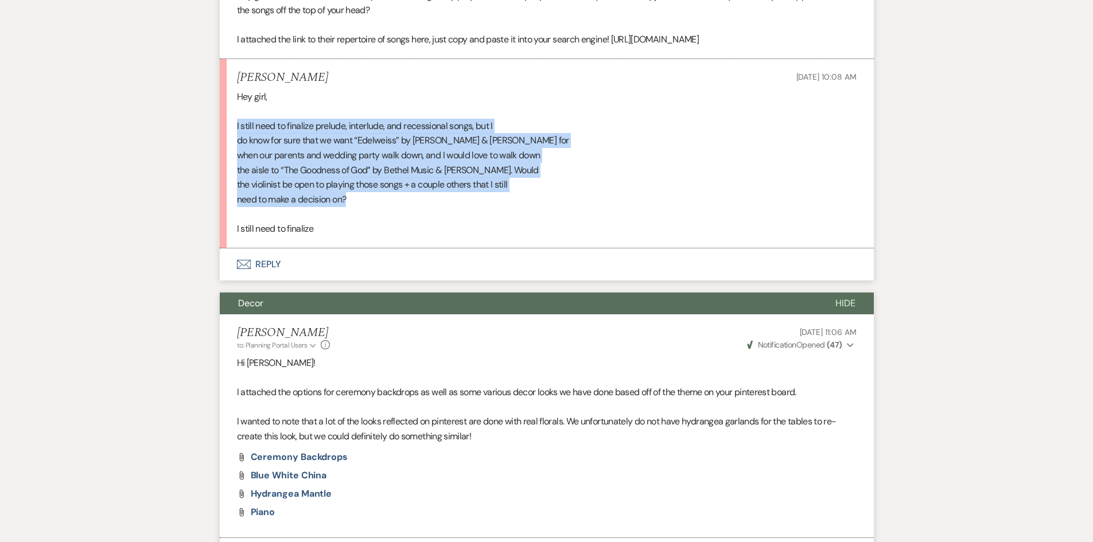
drag, startPoint x: 352, startPoint y: 215, endPoint x: 227, endPoint y: 138, distance: 147.3
click at [227, 138] on li "Avery Bower Aug 15, 2025, 10:08 AM Hey girl, I still need to finalize prelude, …" at bounding box center [547, 153] width 654 height 189
copy div "I still need to finalize prelude, interlude, and recessional songs, but I do kn…"
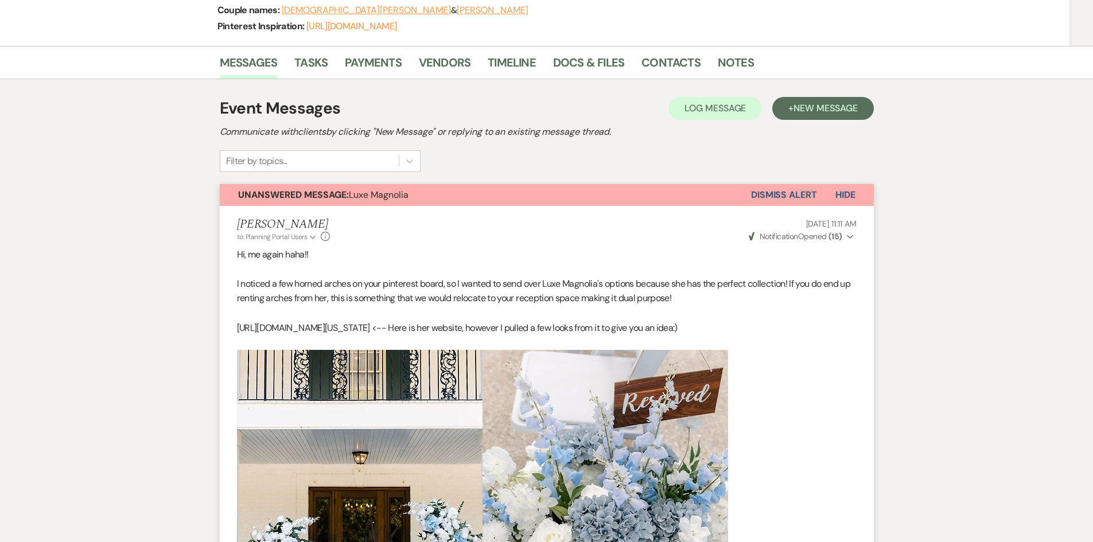
scroll to position [0, 0]
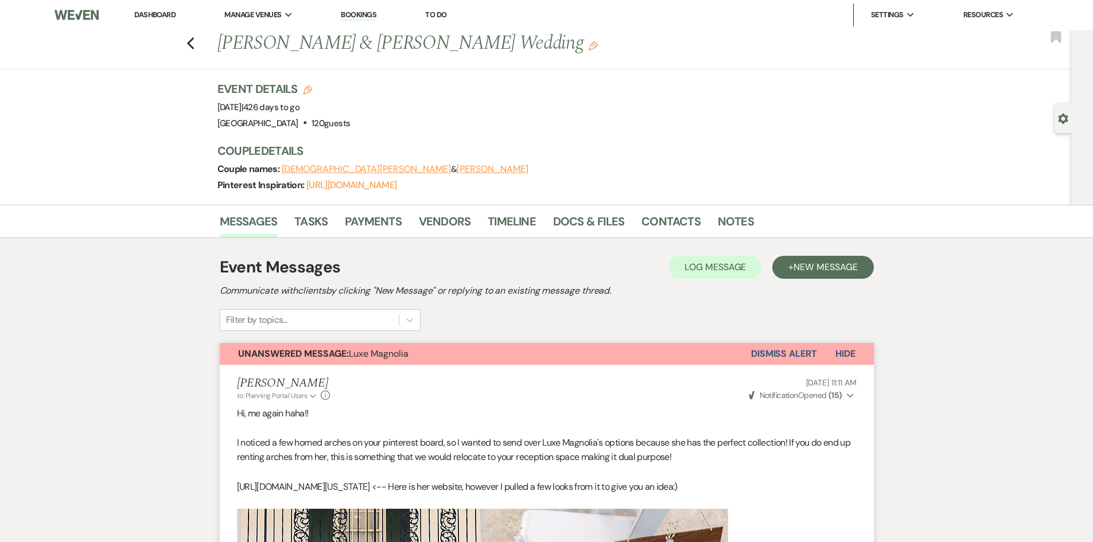
click at [174, 11] on link "Dashboard" at bounding box center [154, 15] width 41 height 10
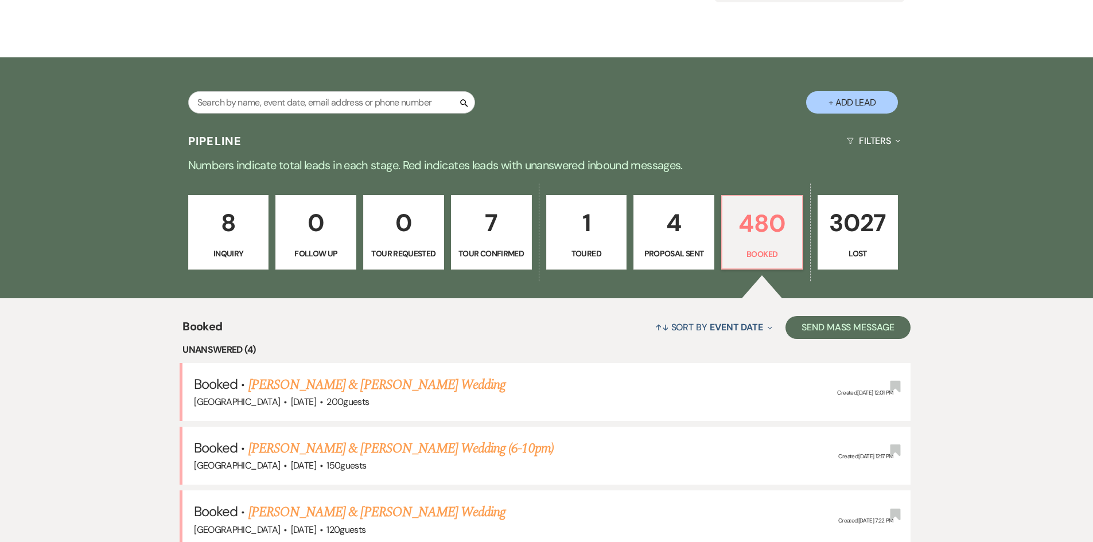
scroll to position [57, 0]
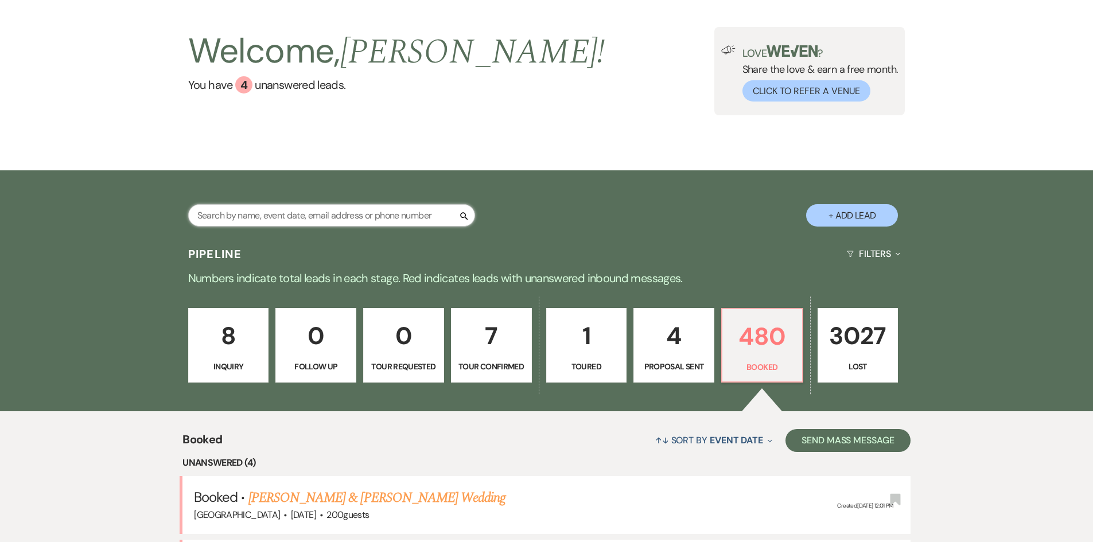
drag, startPoint x: 299, startPoint y: 220, endPoint x: 351, endPoint y: 253, distance: 61.1
click at [299, 220] on input "text" at bounding box center [331, 215] width 287 height 22
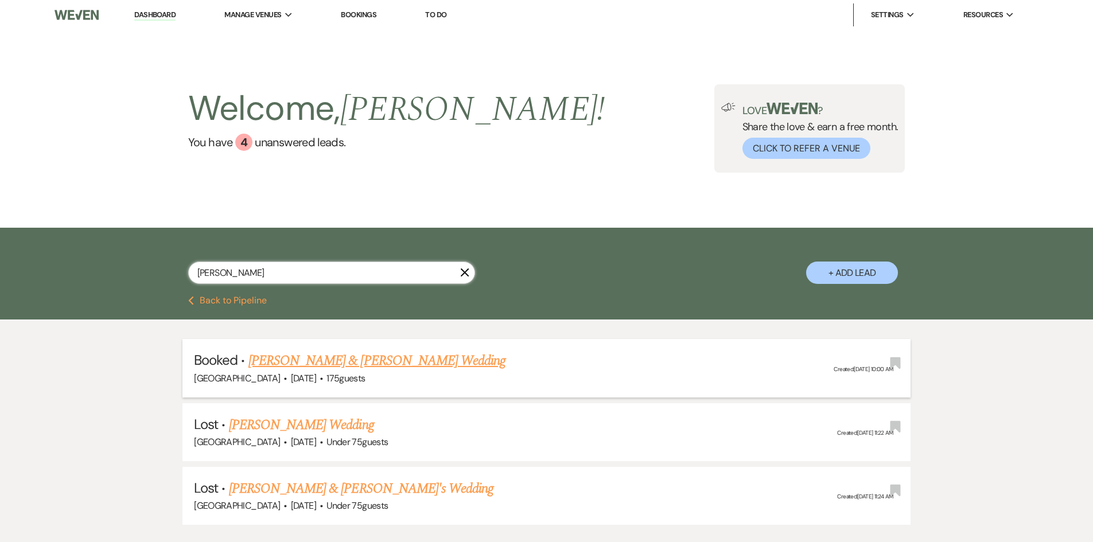
type input "shelton"
click at [378, 357] on link "[PERSON_NAME] & [PERSON_NAME] Wedding" at bounding box center [376, 361] width 257 height 21
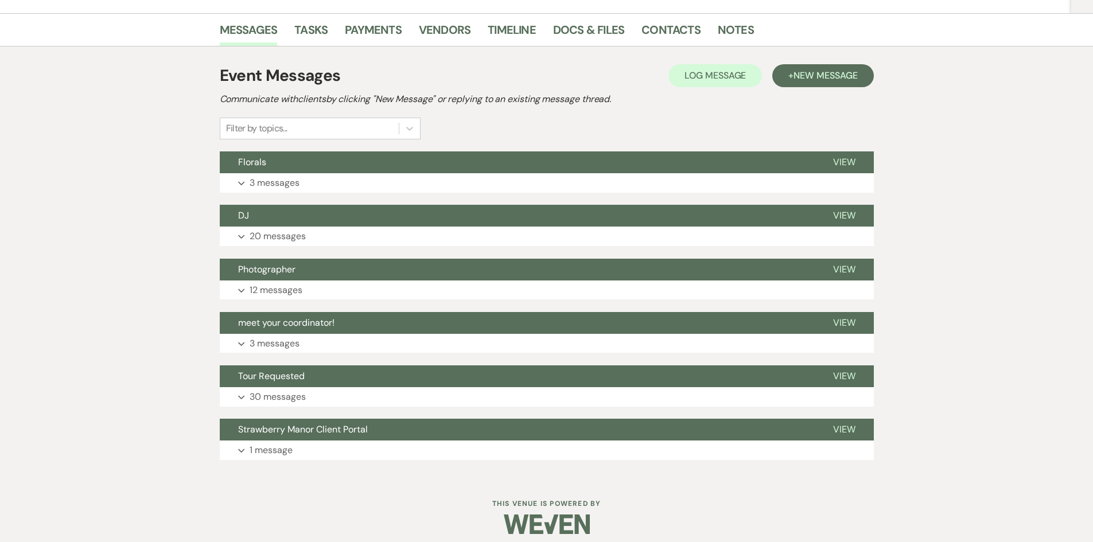
scroll to position [233, 0]
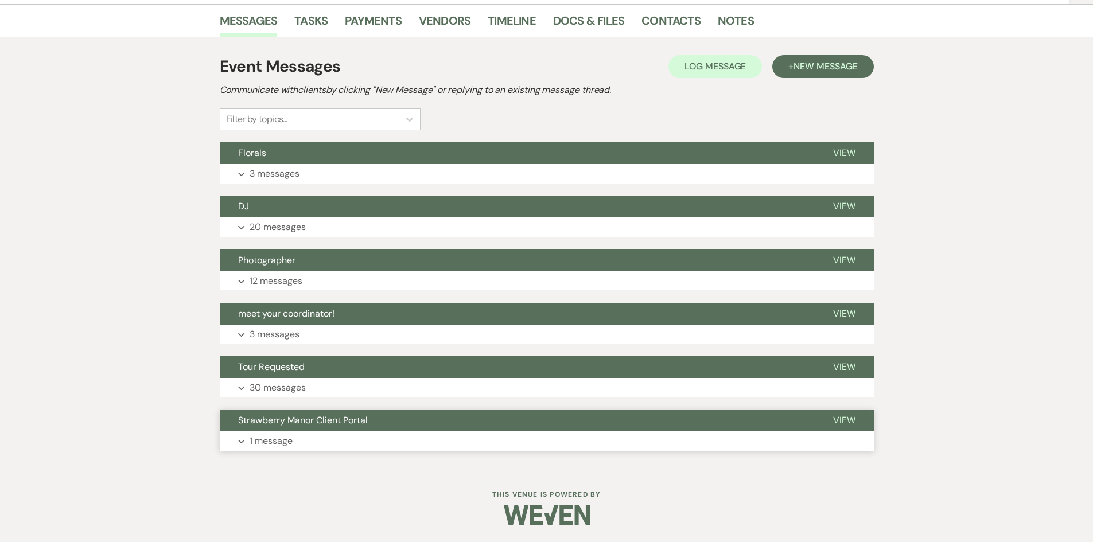
click at [286, 442] on p "1 message" at bounding box center [271, 441] width 43 height 15
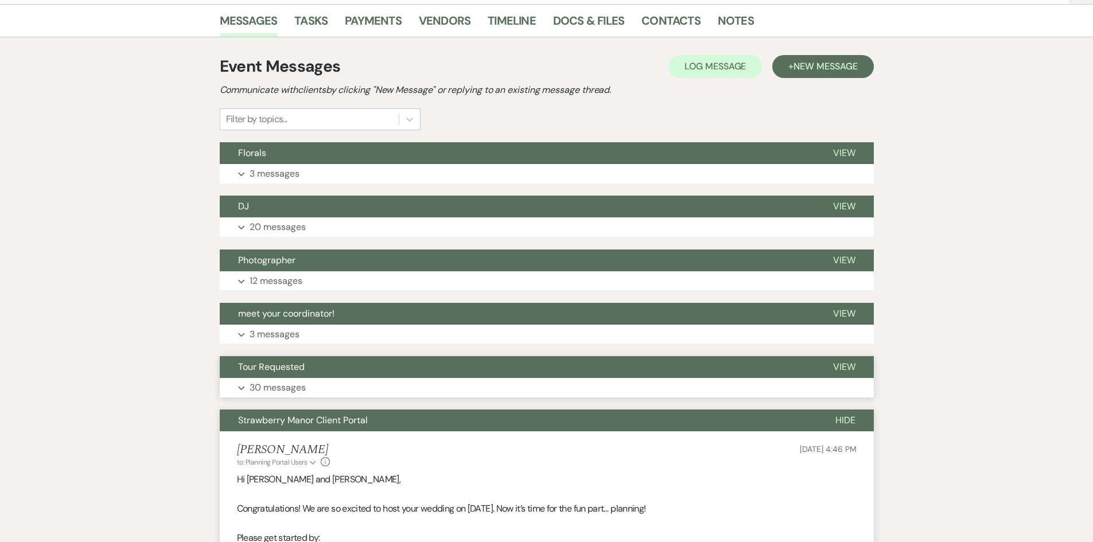
click at [282, 382] on p "30 messages" at bounding box center [278, 387] width 56 height 15
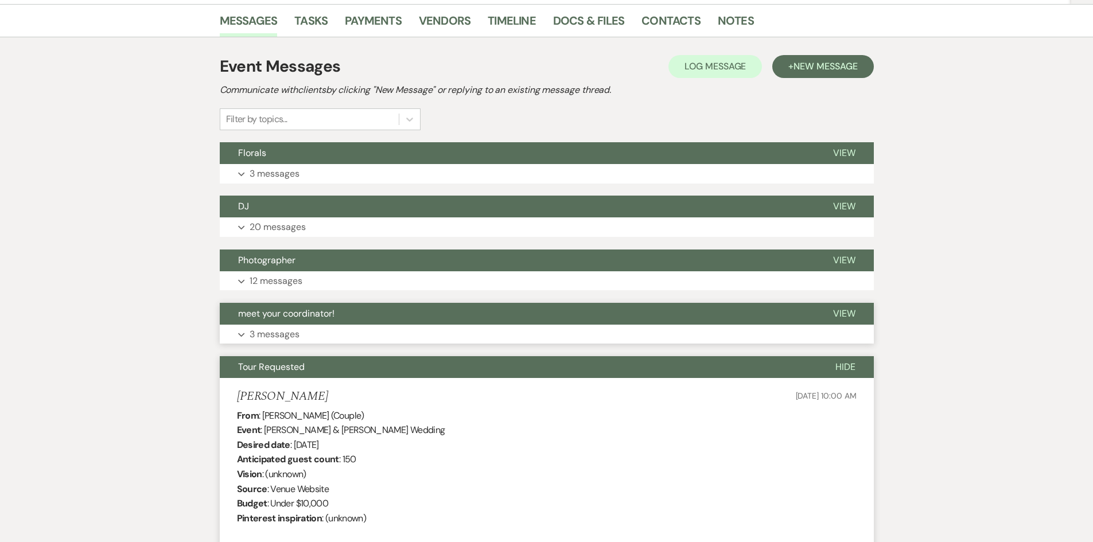
click at [284, 332] on p "3 messages" at bounding box center [275, 334] width 50 height 15
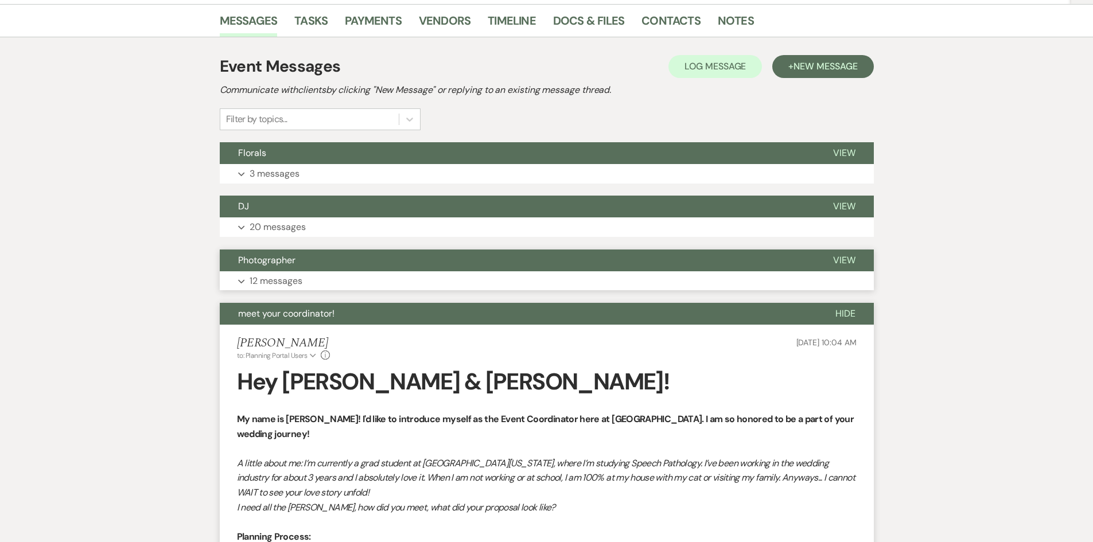
drag, startPoint x: 288, startPoint y: 280, endPoint x: 288, endPoint y: 260, distance: 20.1
click at [288, 277] on p "12 messages" at bounding box center [276, 281] width 53 height 15
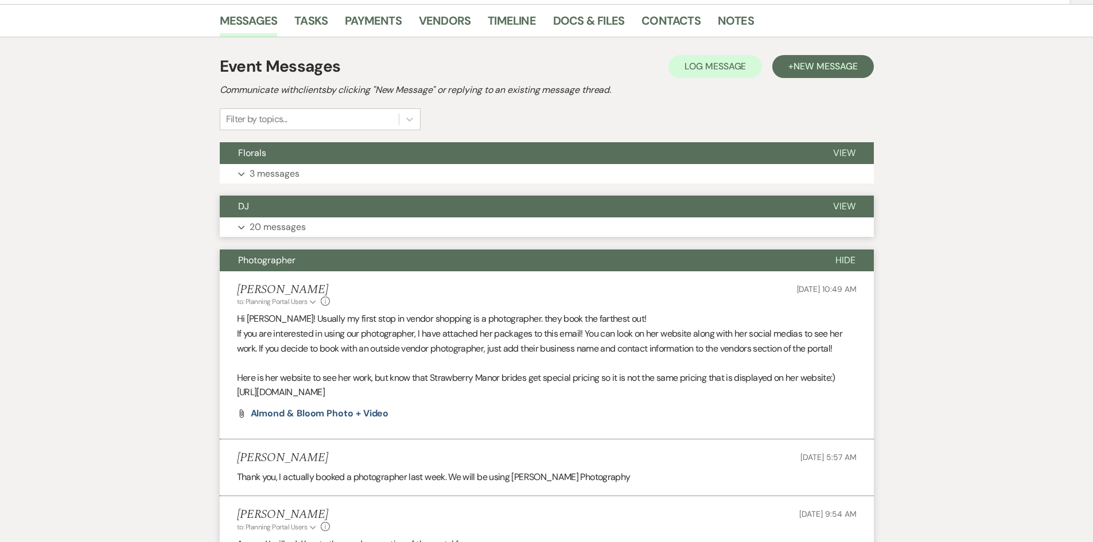
drag, startPoint x: 294, startPoint y: 226, endPoint x: 291, endPoint y: 187, distance: 39.7
click at [294, 226] on p "20 messages" at bounding box center [278, 227] width 56 height 15
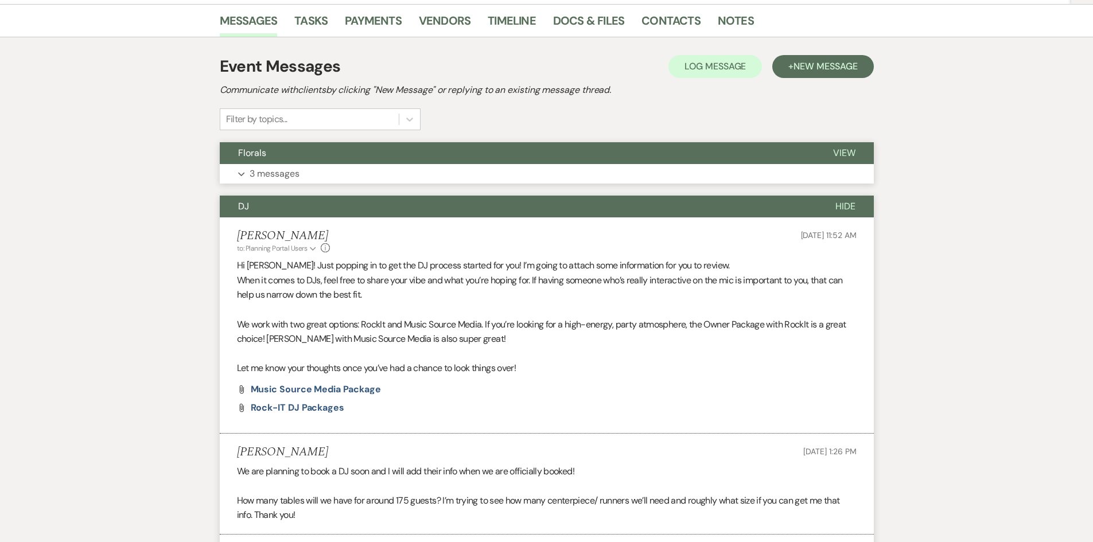
click at [288, 169] on p "3 messages" at bounding box center [275, 173] width 50 height 15
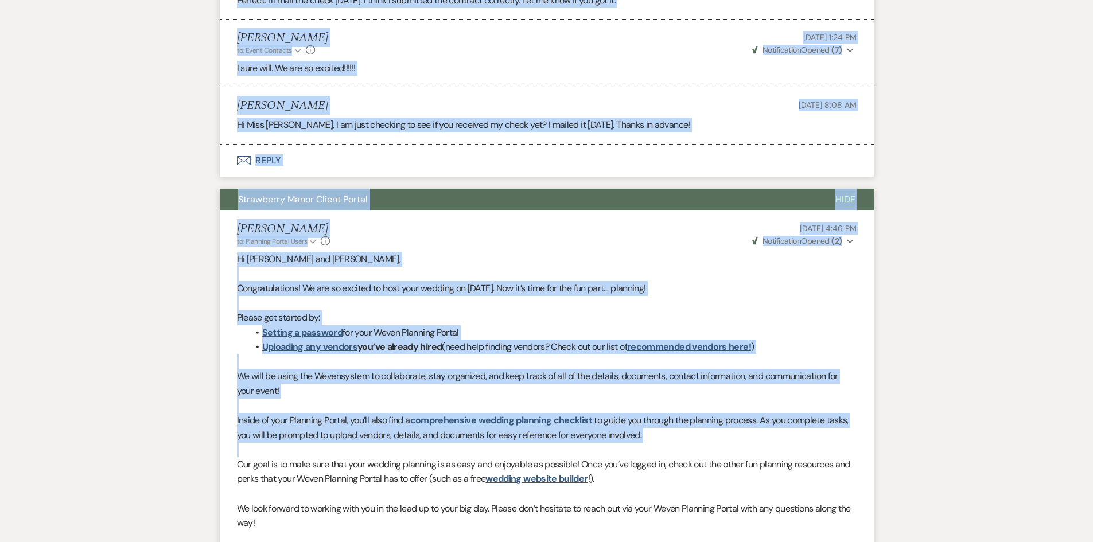
scroll to position [8265, 0]
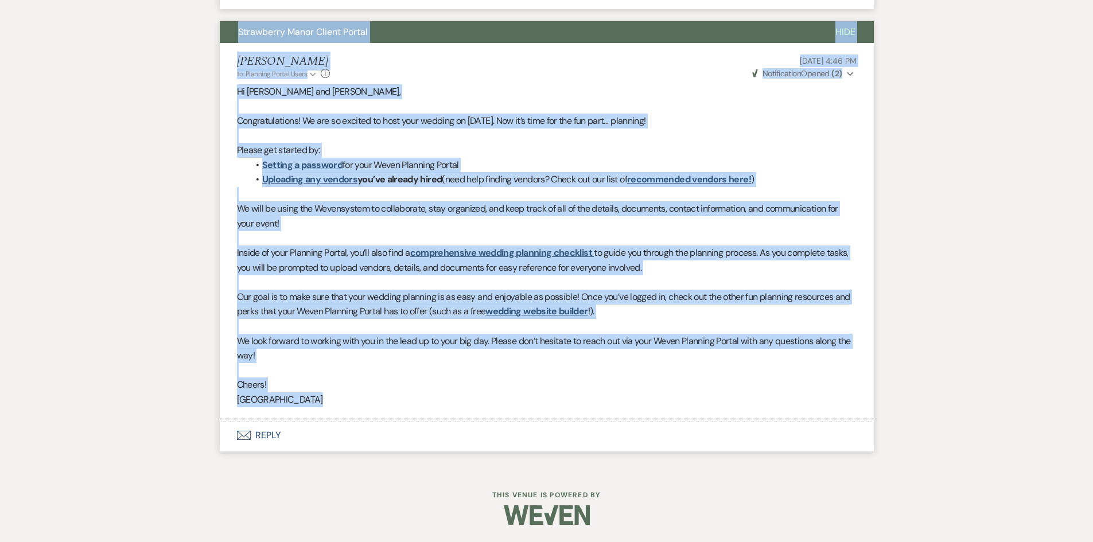
drag, startPoint x: 199, startPoint y: 169, endPoint x: 444, endPoint y: 424, distance: 353.5
copy div "Florals Hide Holly Guthrie to: Planning Portal Users Expand Info Aug 01, 2025, …"
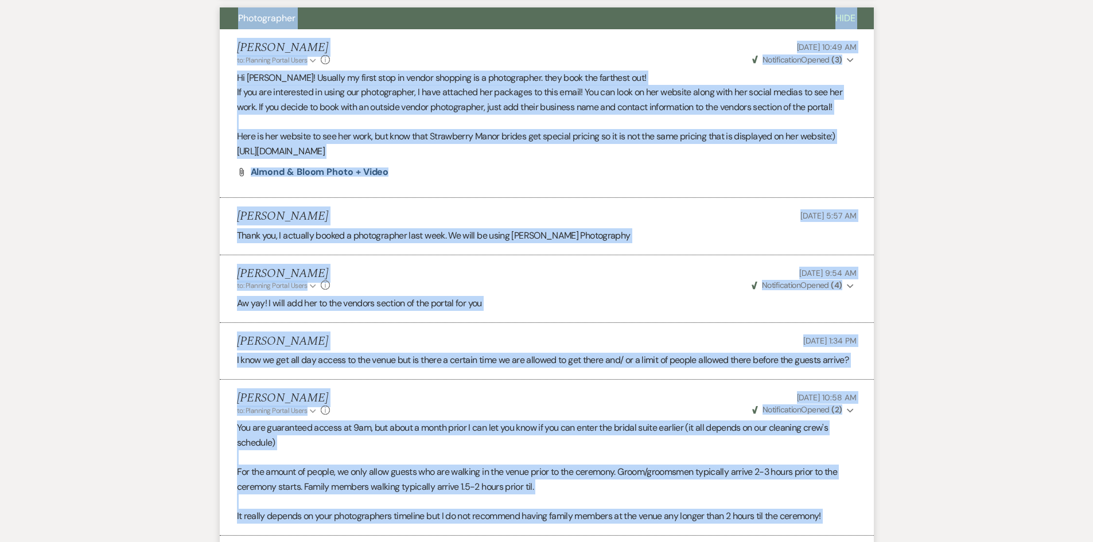
scroll to position [0, 0]
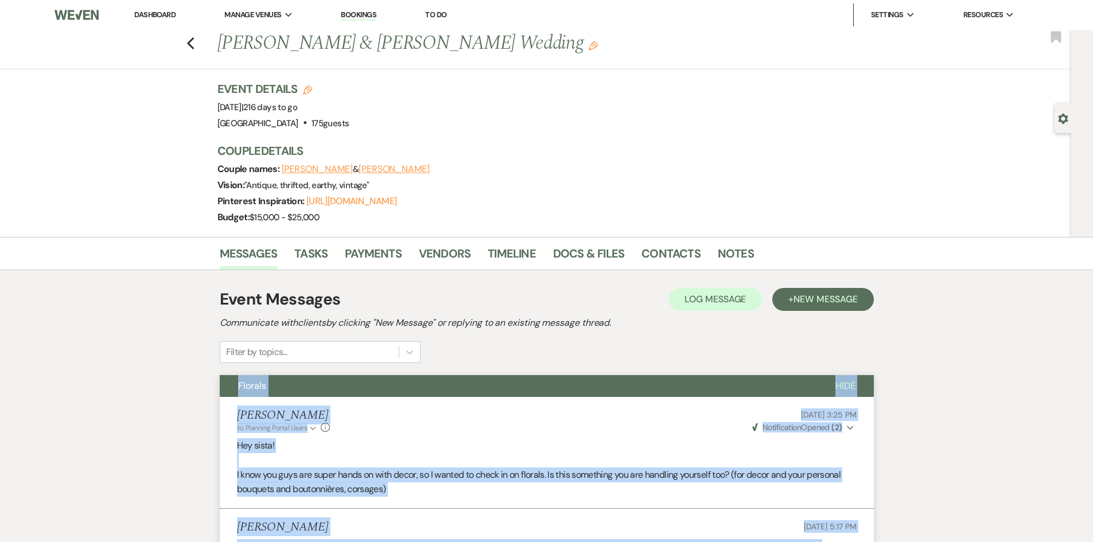
click at [162, 10] on link "Dashboard" at bounding box center [154, 15] width 41 height 10
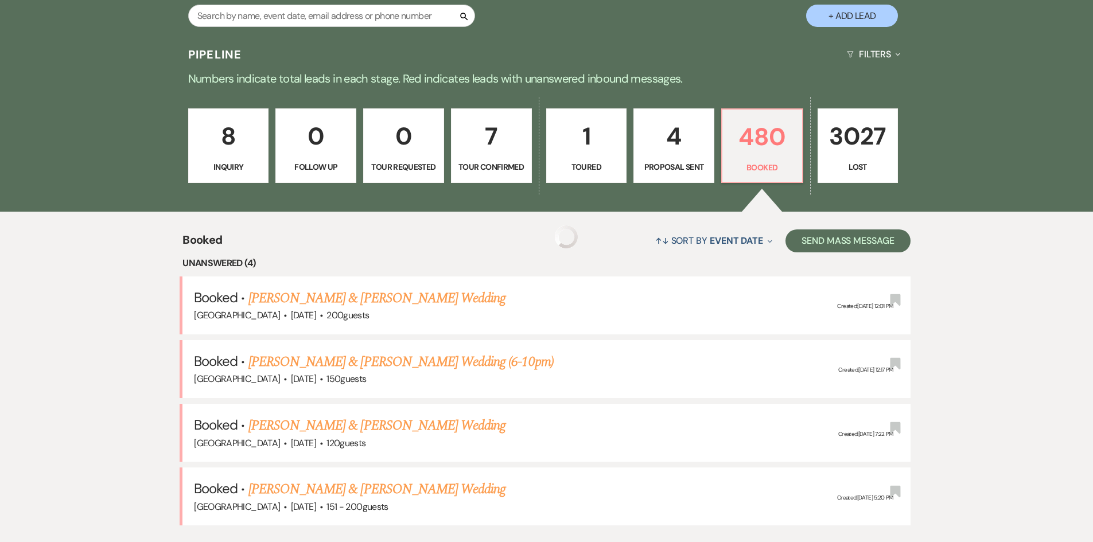
scroll to position [287, 0]
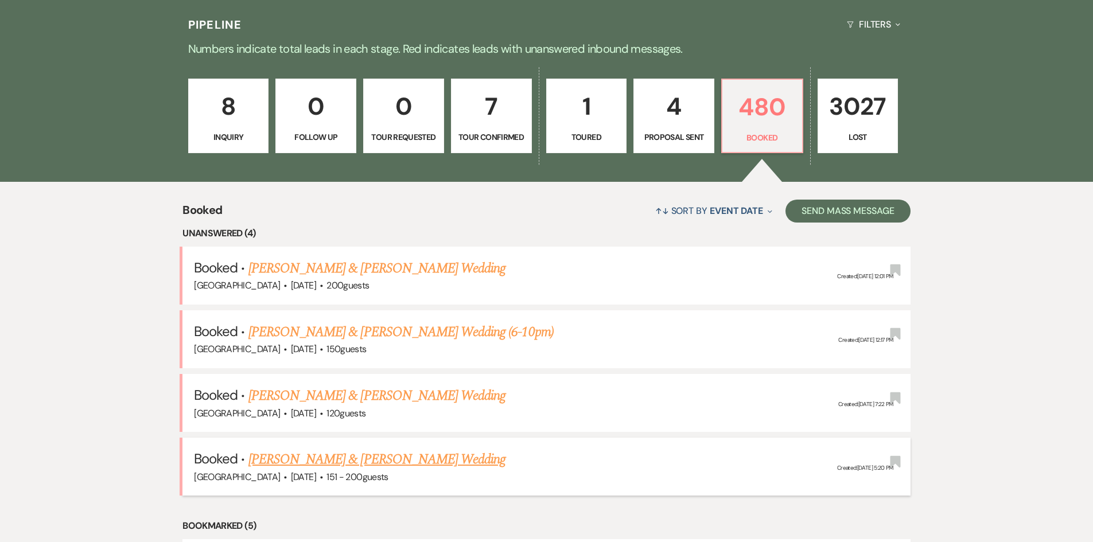
drag, startPoint x: 98, startPoint y: 198, endPoint x: 896, endPoint y: 452, distance: 838.3
click at [903, 410] on li "Booked · Christian Cassels & Avery Bower's Wedding Strawberry Manor · Oct 16, 2…" at bounding box center [546, 403] width 728 height 58
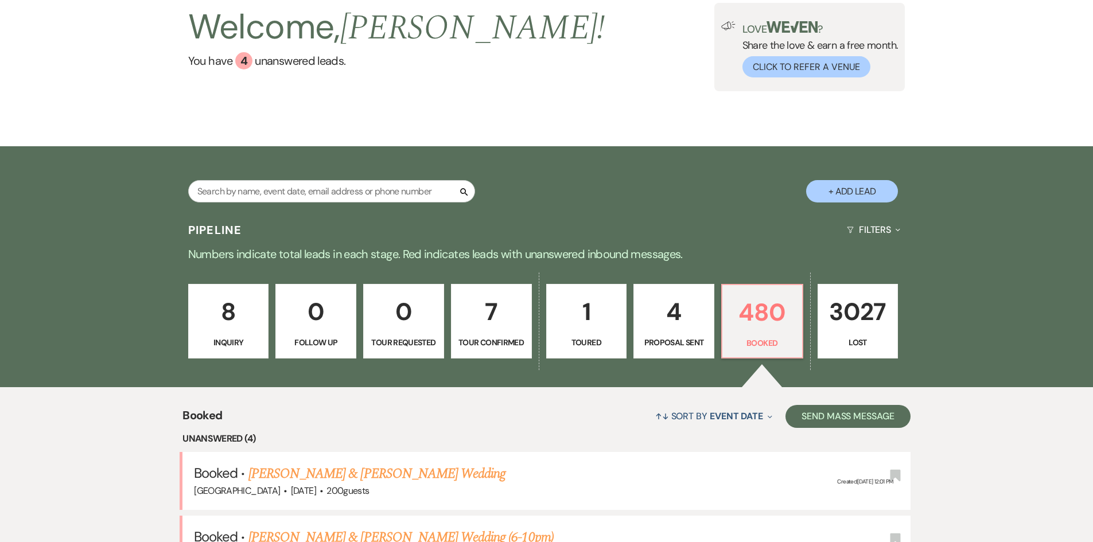
scroll to position [0, 0]
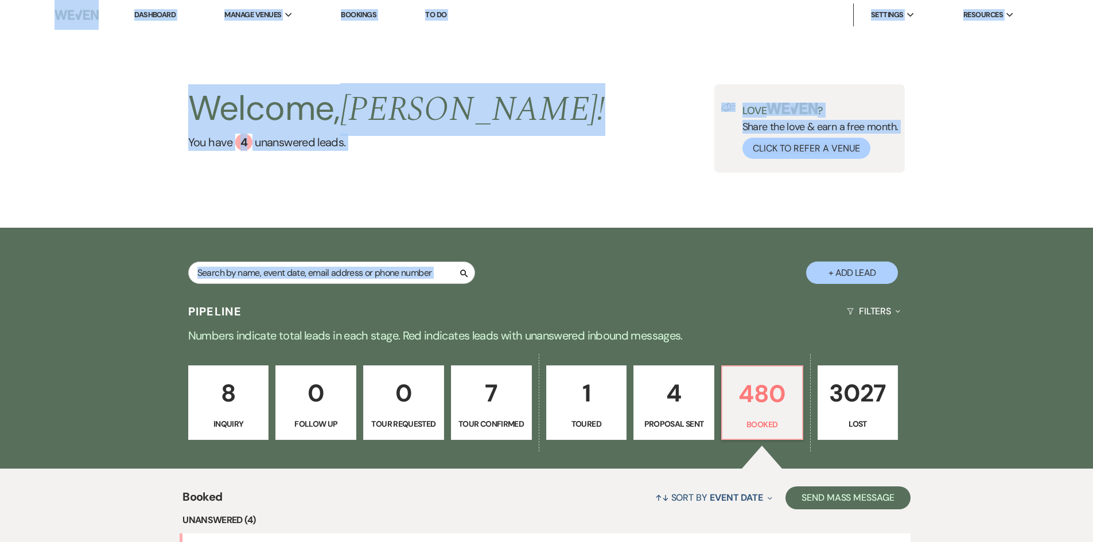
drag, startPoint x: 38, startPoint y: 20, endPoint x: 676, endPoint y: 230, distance: 671.5
click at [102, 226] on div "Welcome, Holly ! You have 4 unanswered lead s . Love ? Share the love & earn a …" at bounding box center [546, 129] width 1093 height 198
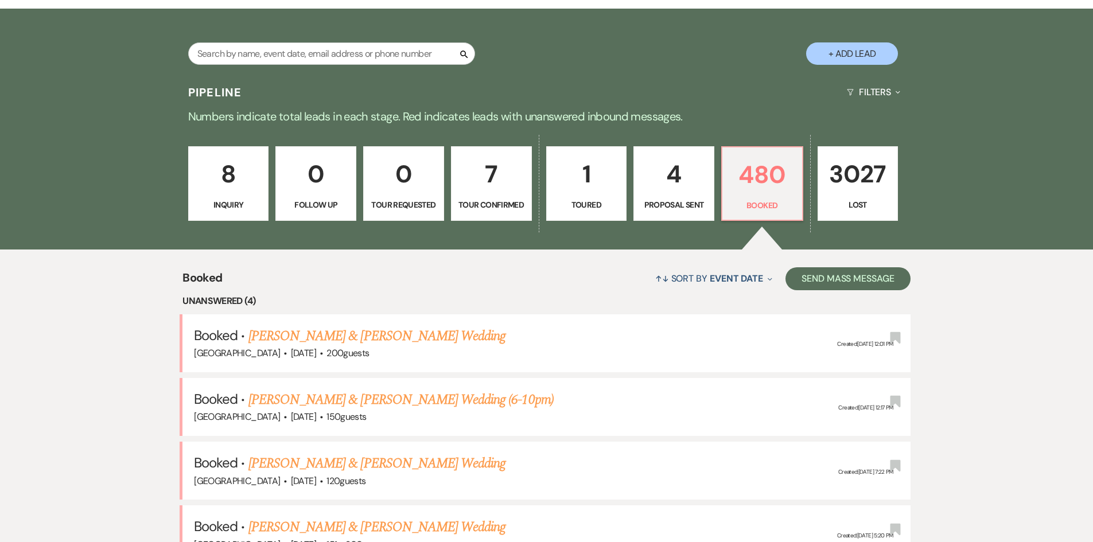
scroll to position [402, 0]
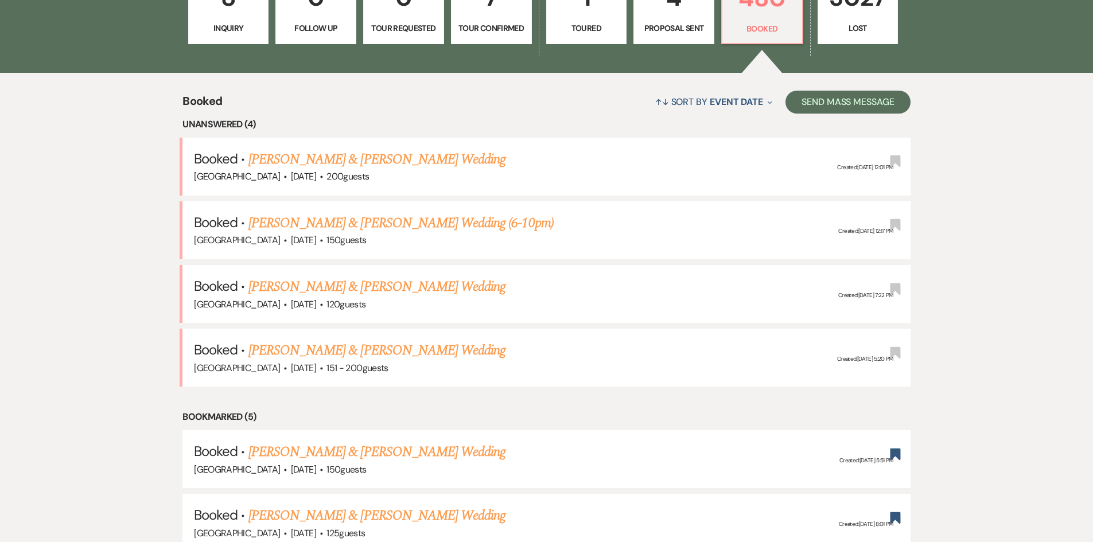
scroll to position [111, 0]
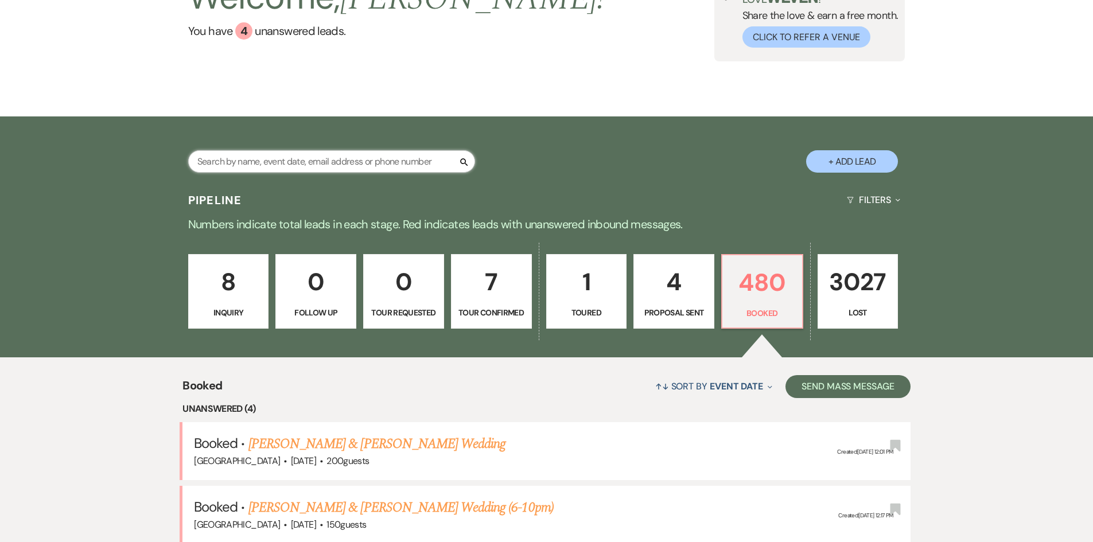
click at [294, 163] on input "text" at bounding box center [331, 161] width 287 height 22
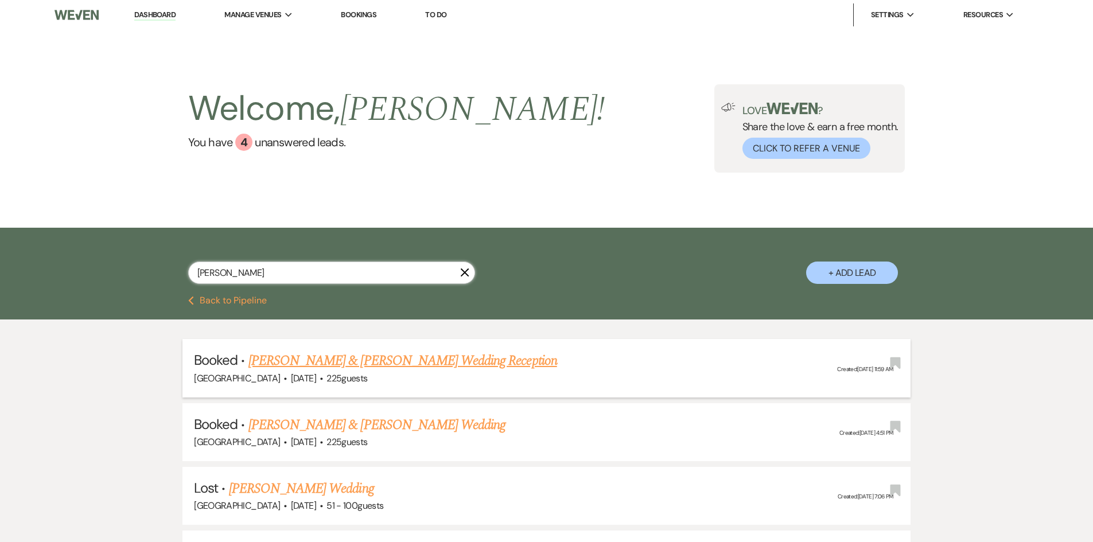
type input "henderson"
click at [434, 352] on link "[PERSON_NAME] & [PERSON_NAME] Wedding Reception" at bounding box center [402, 361] width 309 height 21
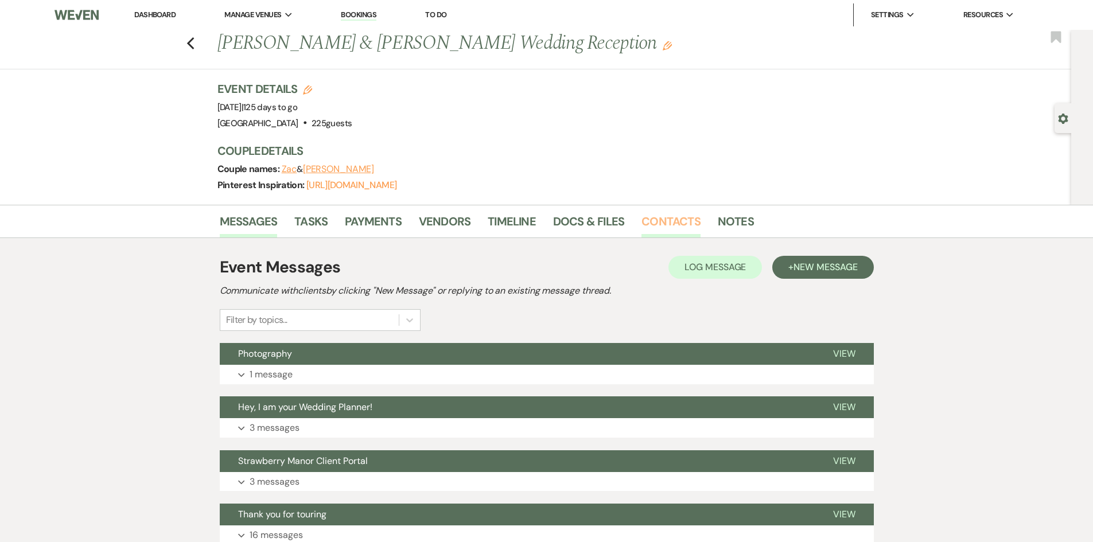
click at [654, 220] on link "Contacts" at bounding box center [671, 224] width 59 height 25
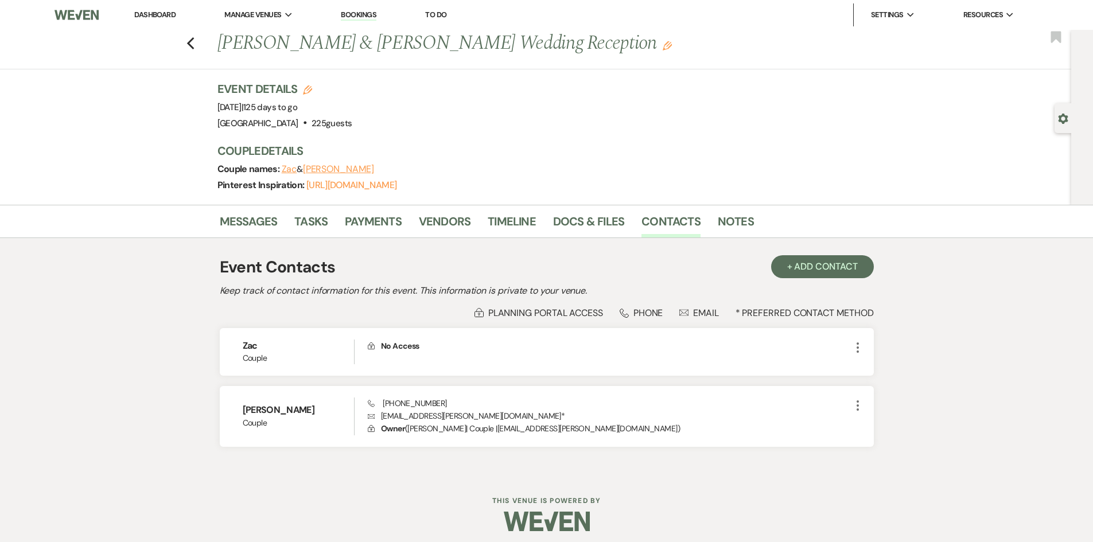
click at [155, 15] on link "Dashboard" at bounding box center [154, 15] width 41 height 10
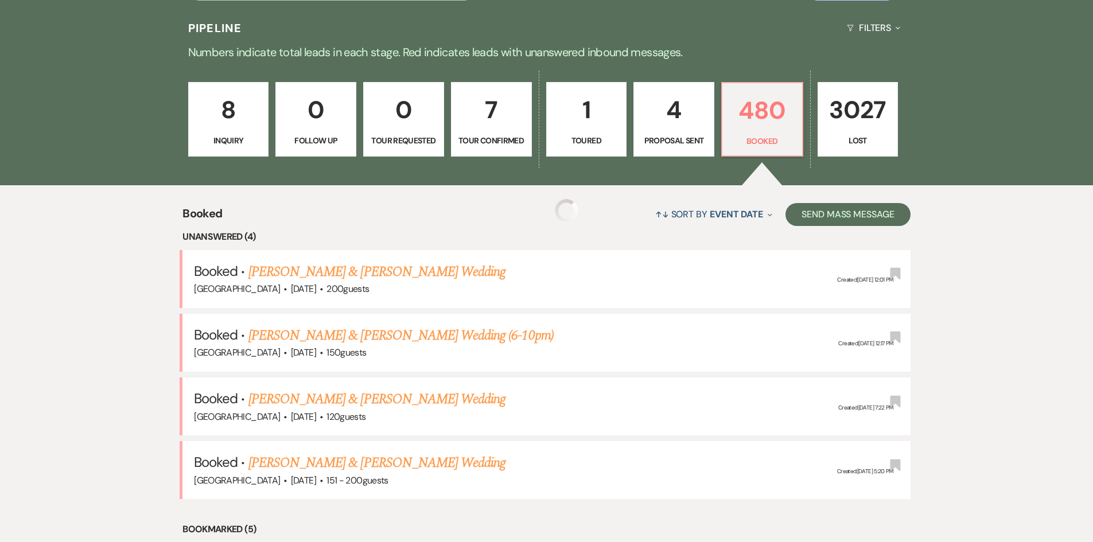
scroll to position [287, 0]
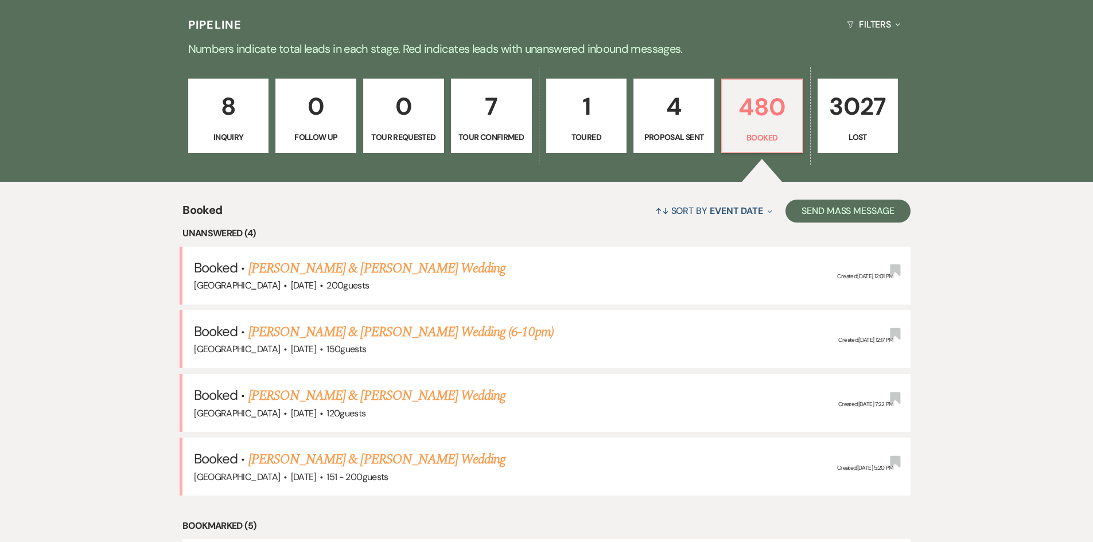
drag, startPoint x: 398, startPoint y: 397, endPoint x: 376, endPoint y: 390, distance: 22.3
click at [398, 397] on link "[PERSON_NAME] & [PERSON_NAME] Wedding" at bounding box center [376, 396] width 257 height 21
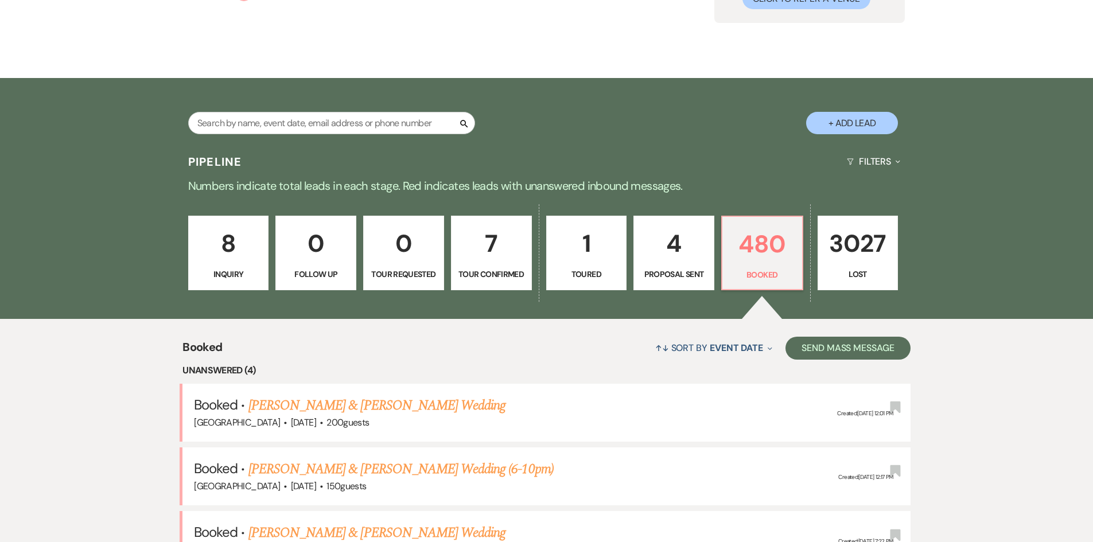
scroll to position [287, 0]
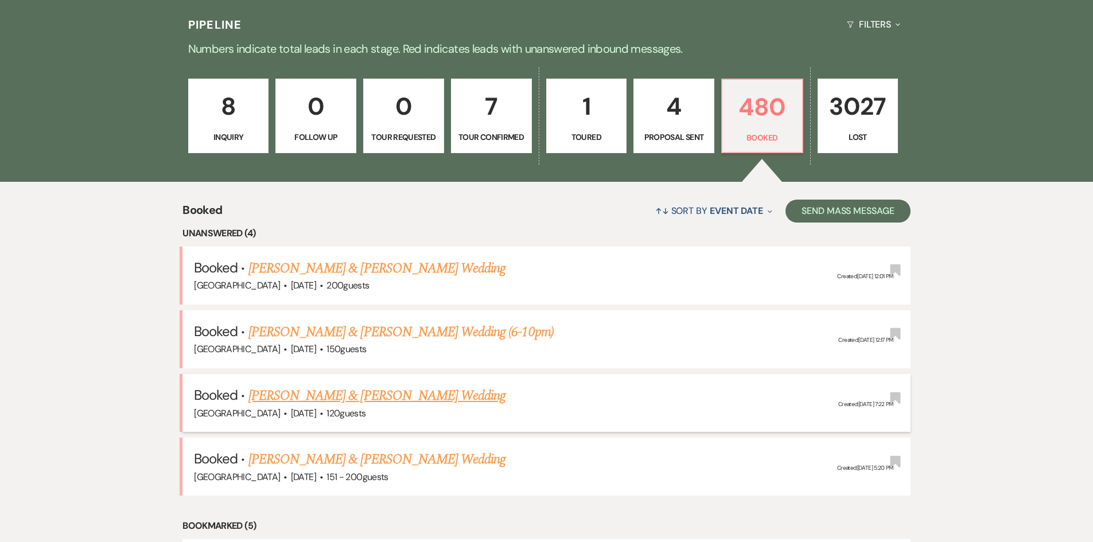
click at [390, 388] on link "[PERSON_NAME] & [PERSON_NAME] Wedding" at bounding box center [376, 396] width 257 height 21
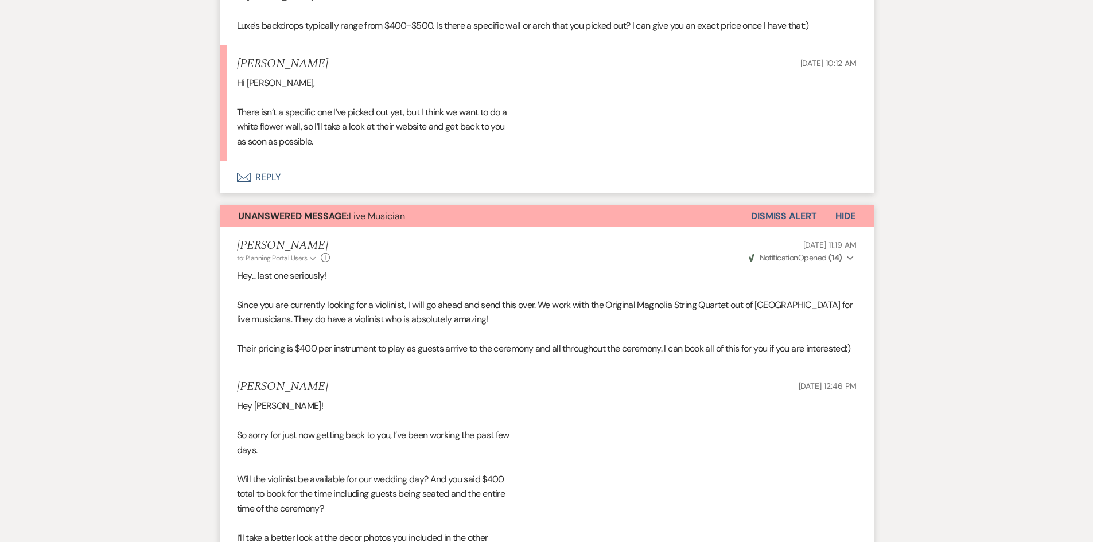
scroll to position [1321, 0]
click at [292, 170] on button "Envelope Reply" at bounding box center [547, 177] width 654 height 32
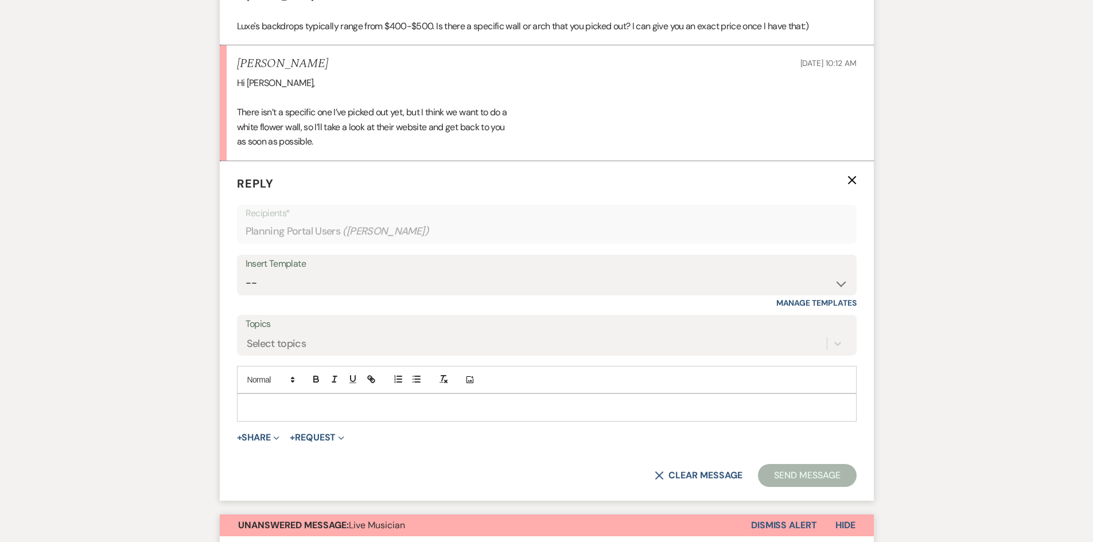
scroll to position [1329, 0]
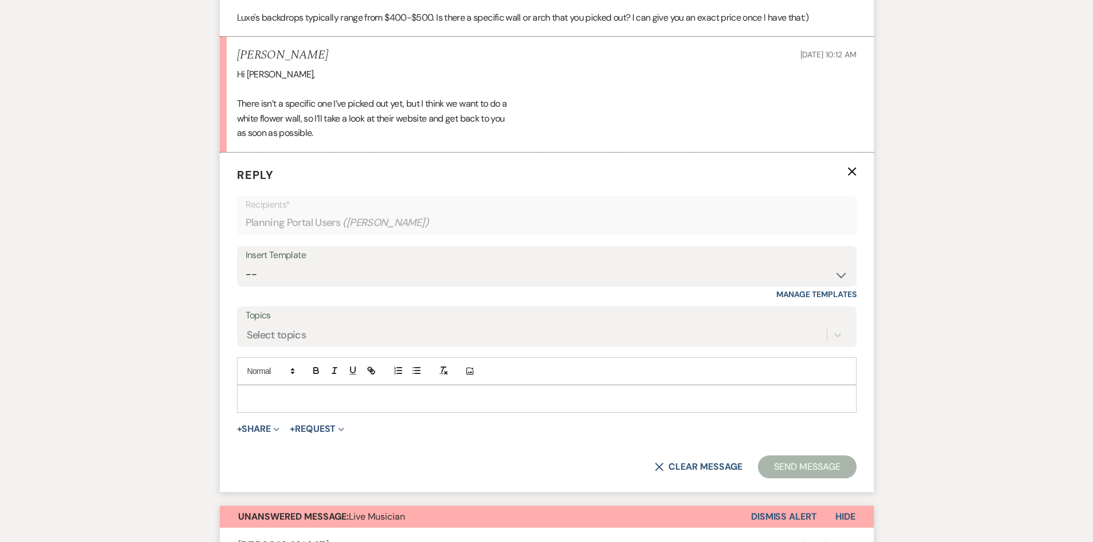
click at [305, 400] on p at bounding box center [546, 399] width 601 height 13
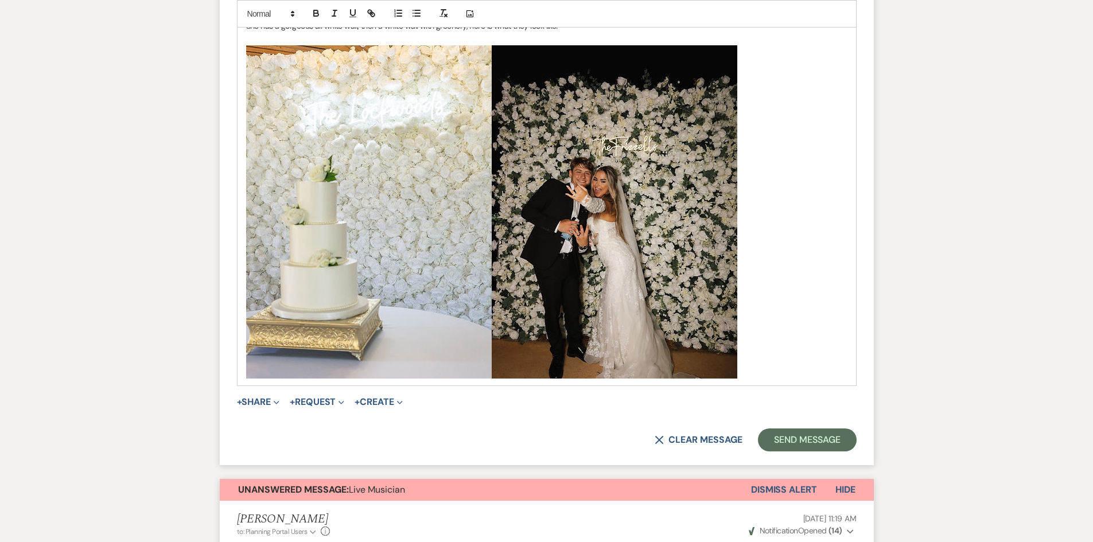
scroll to position [1731, 0]
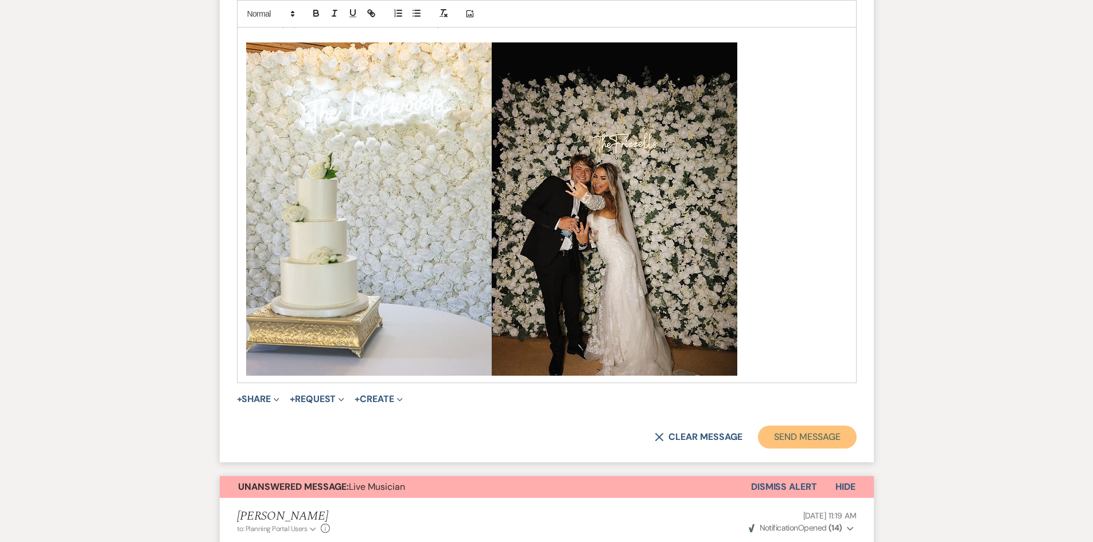
click at [810, 434] on button "Send Message" at bounding box center [807, 437] width 98 height 23
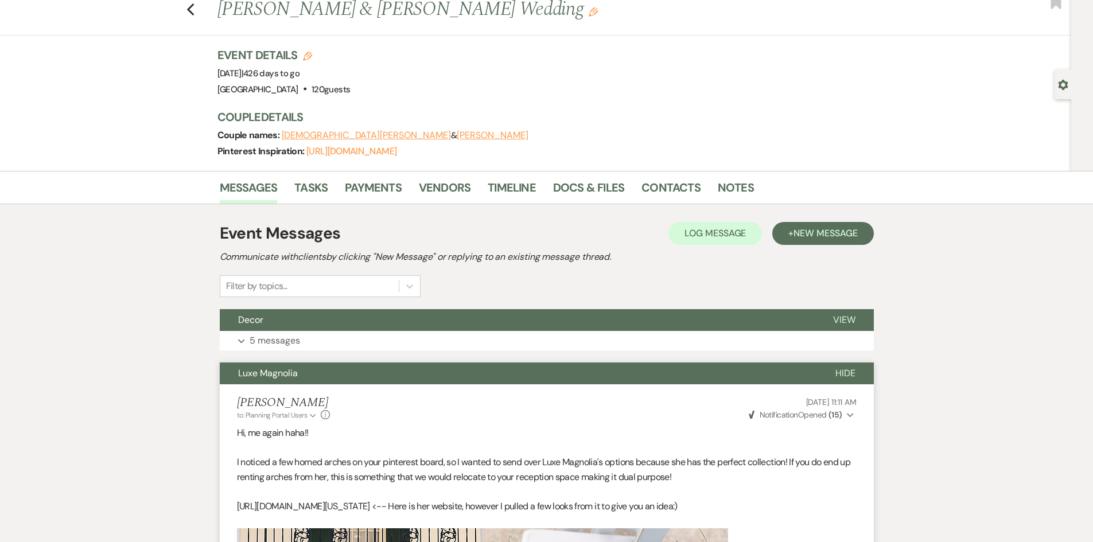
scroll to position [0, 0]
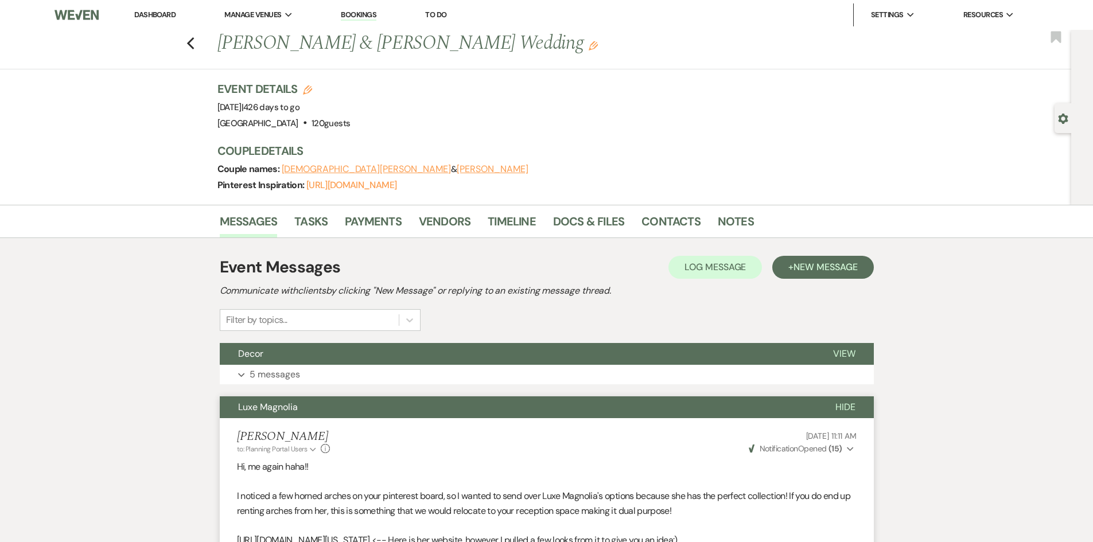
click at [152, 14] on link "Dashboard" at bounding box center [154, 15] width 41 height 10
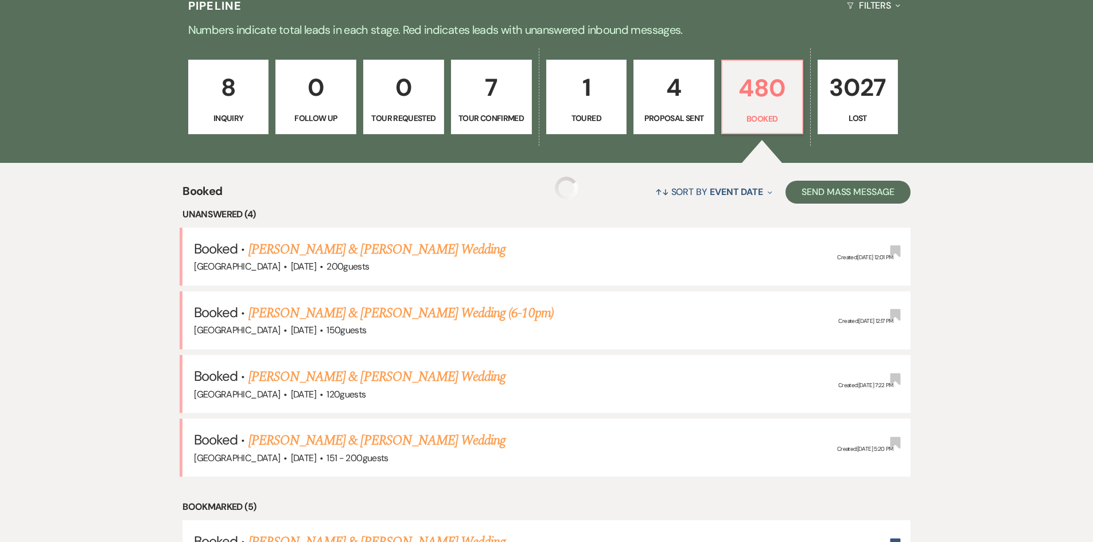
scroll to position [344, 0]
